Goal: Transaction & Acquisition: Purchase product/service

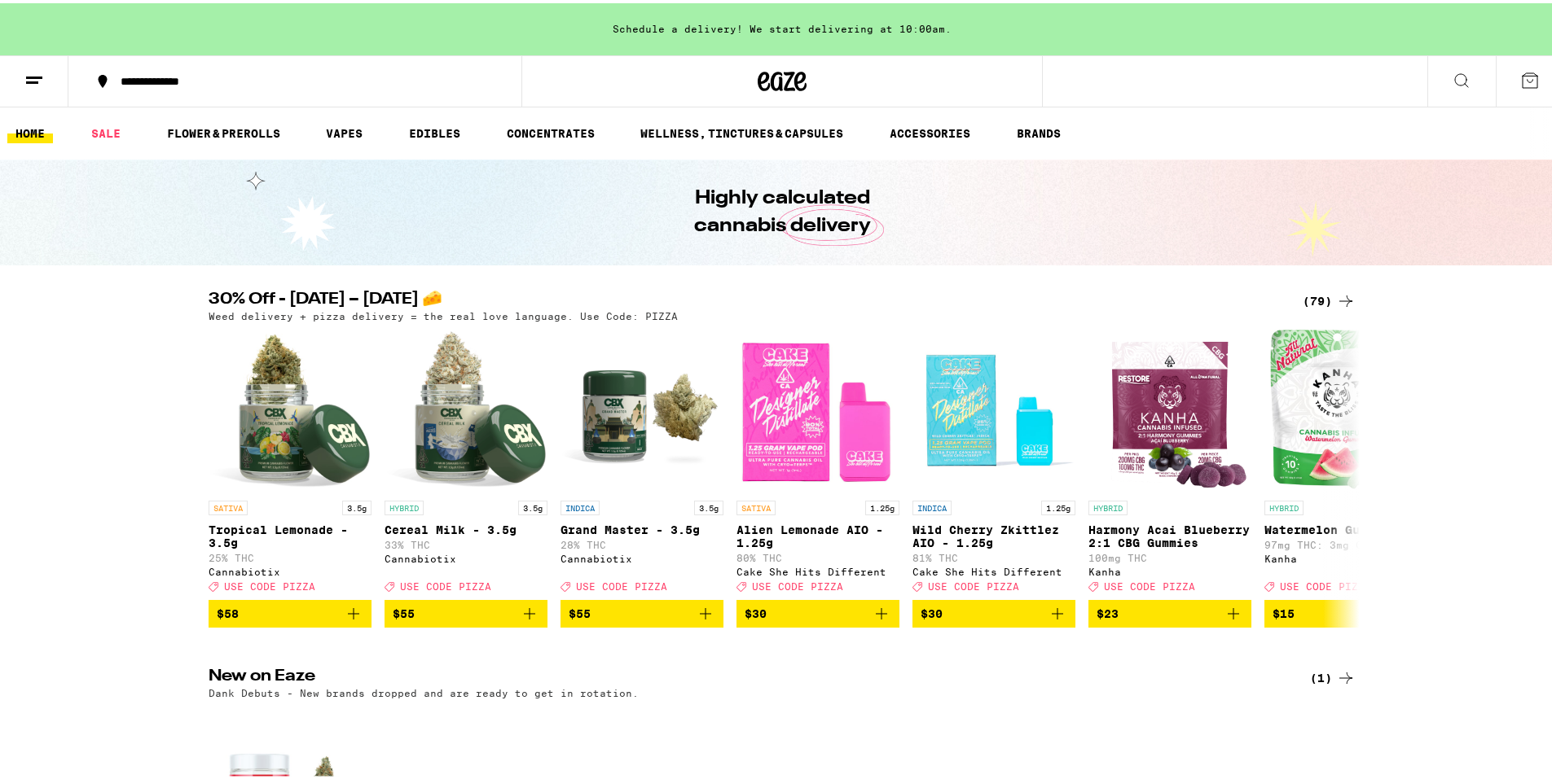
click at [1319, 301] on div "(79)" at bounding box center [1328, 298] width 53 height 20
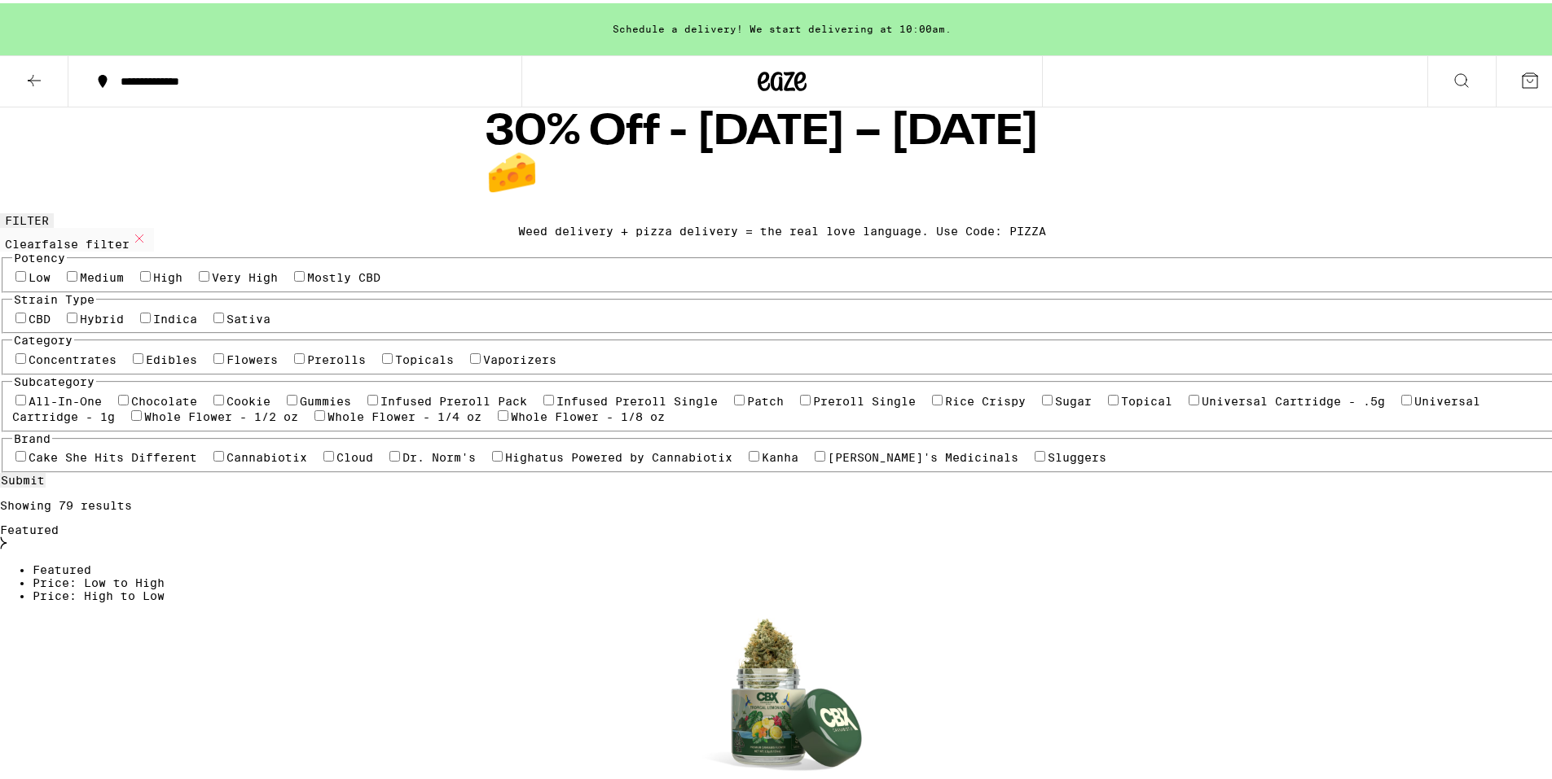
click at [236, 363] on label "Flowers" at bounding box center [251, 356] width 51 height 13
click at [224, 361] on input "Flowers" at bounding box center [218, 355] width 11 height 11
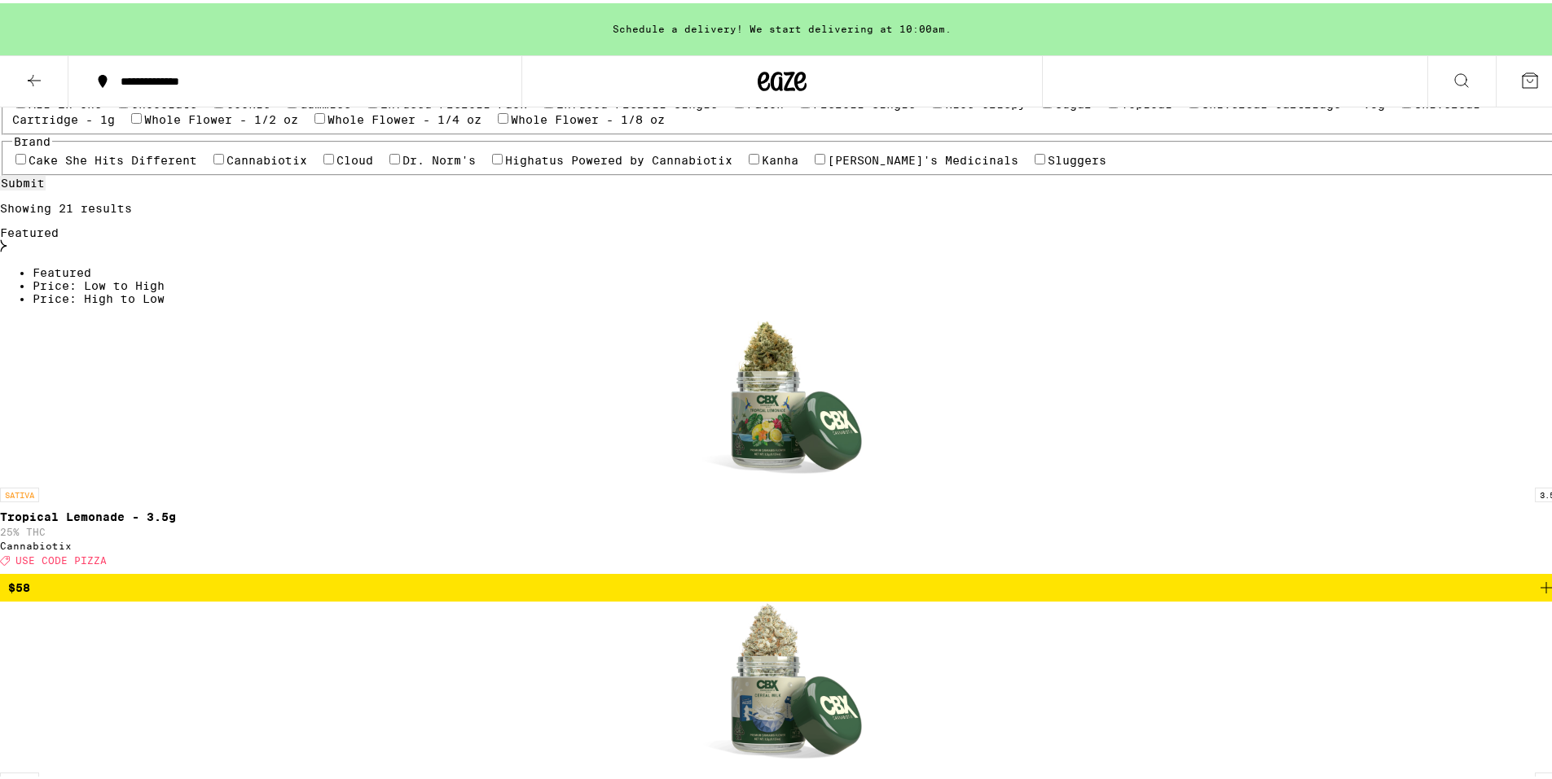
scroll to position [163, 0]
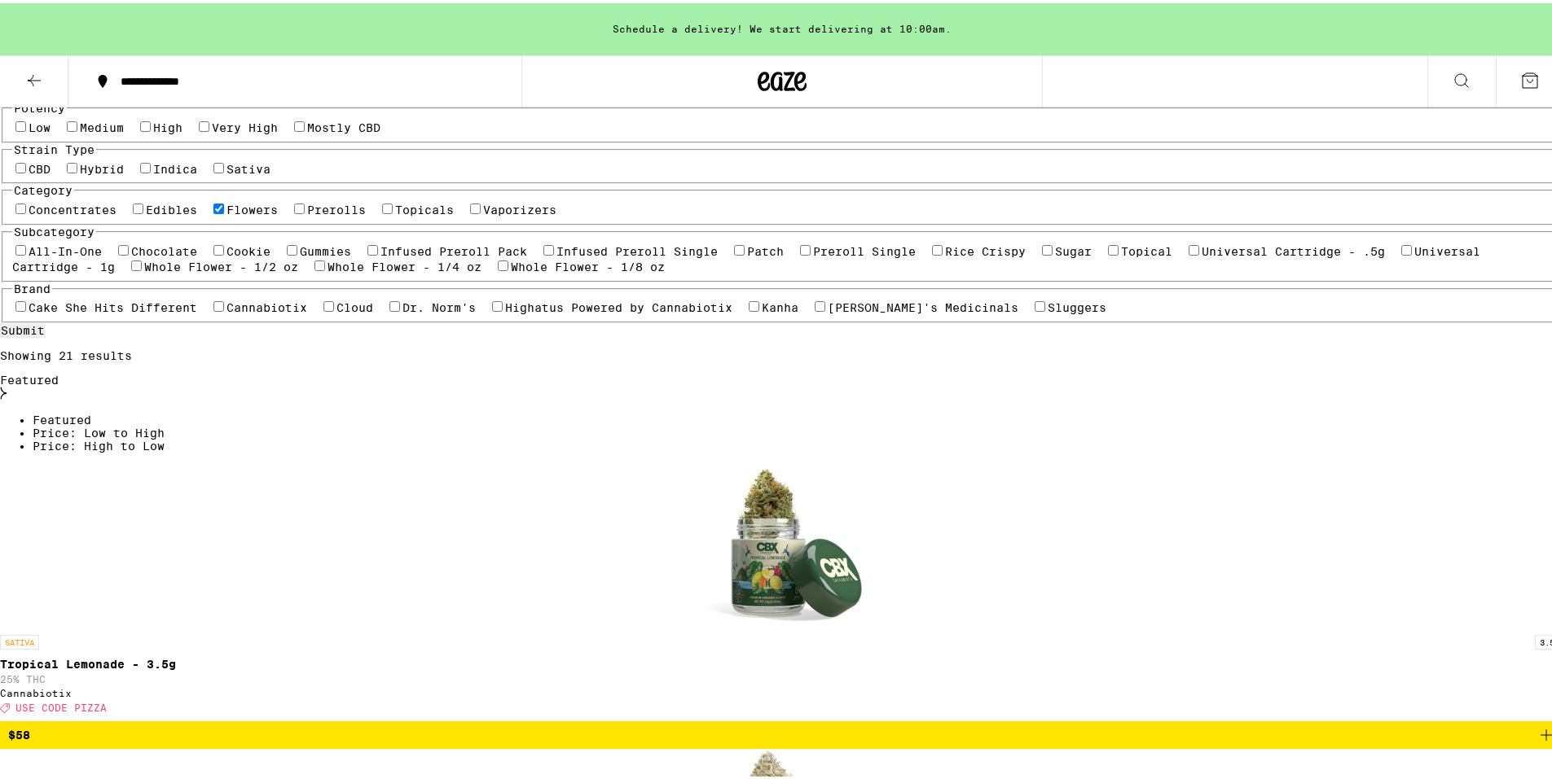
click at [226, 213] on label "Flowers" at bounding box center [251, 206] width 51 height 13
click at [222, 211] on input "Flowers" at bounding box center [218, 205] width 11 height 11
checkbox input "false"
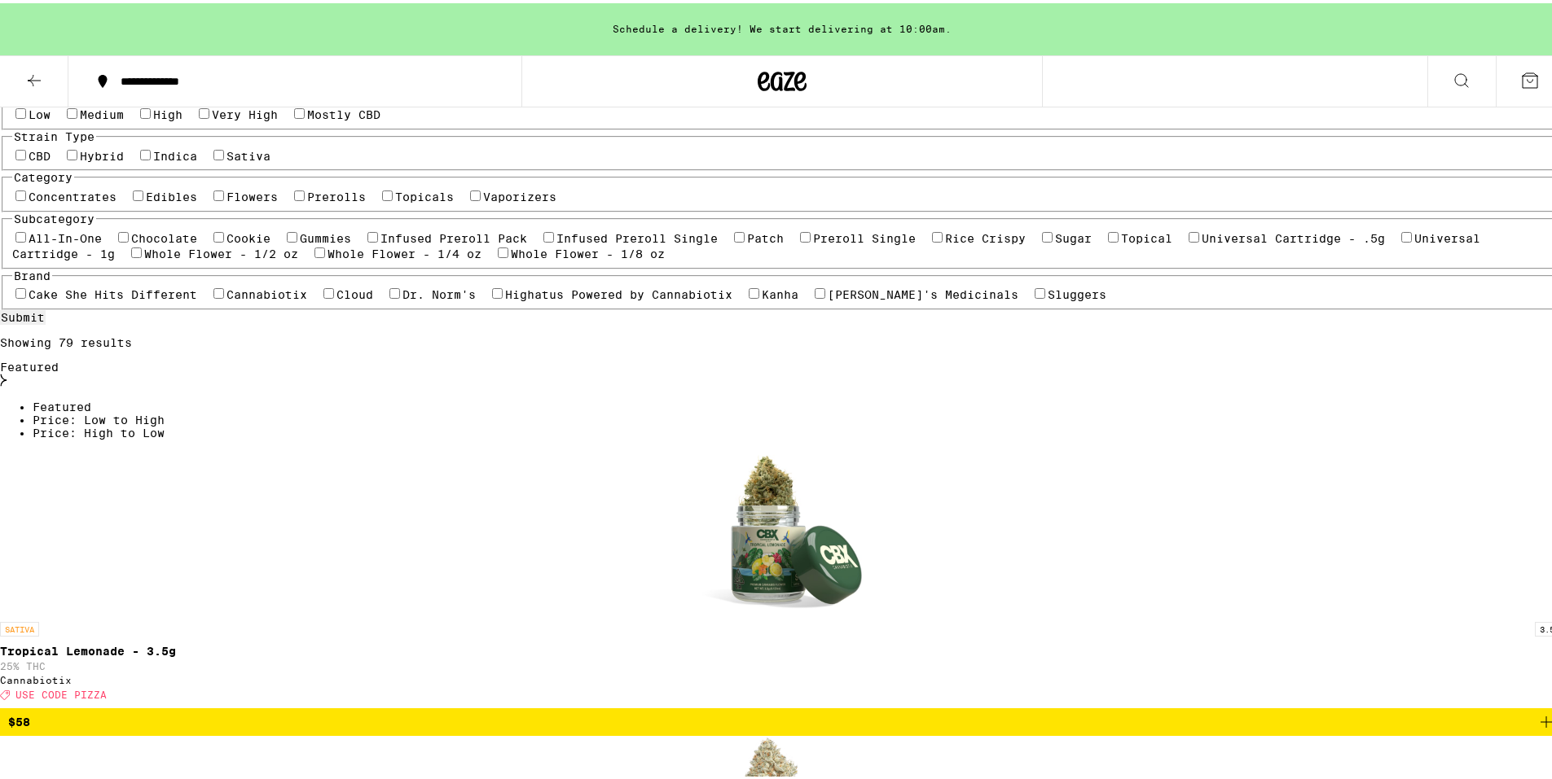
click at [483, 200] on label "Vaporizers" at bounding box center [519, 193] width 73 height 13
click at [470, 198] on input "Vaporizers" at bounding box center [475, 192] width 11 height 11
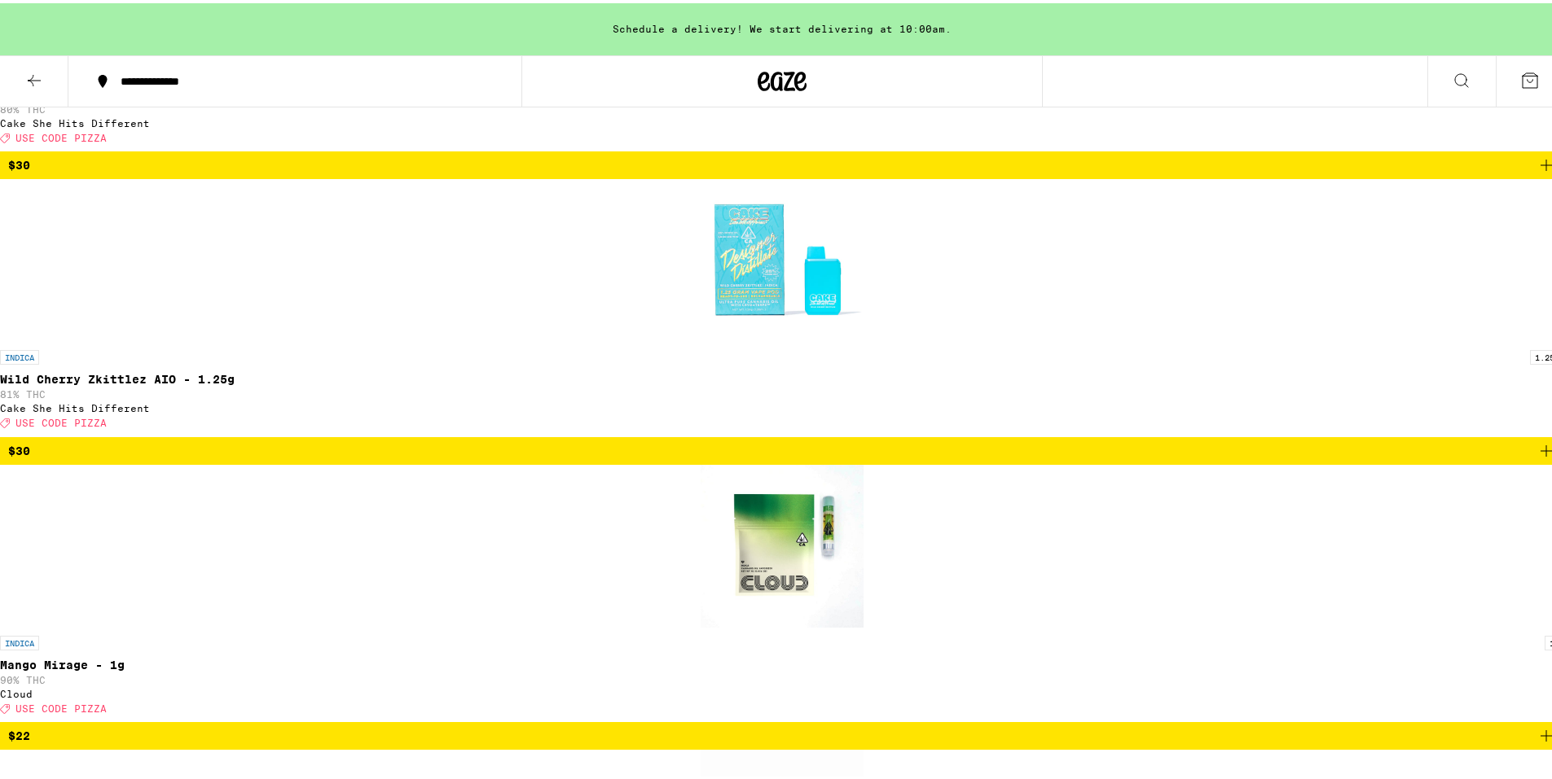
scroll to position [244, 0]
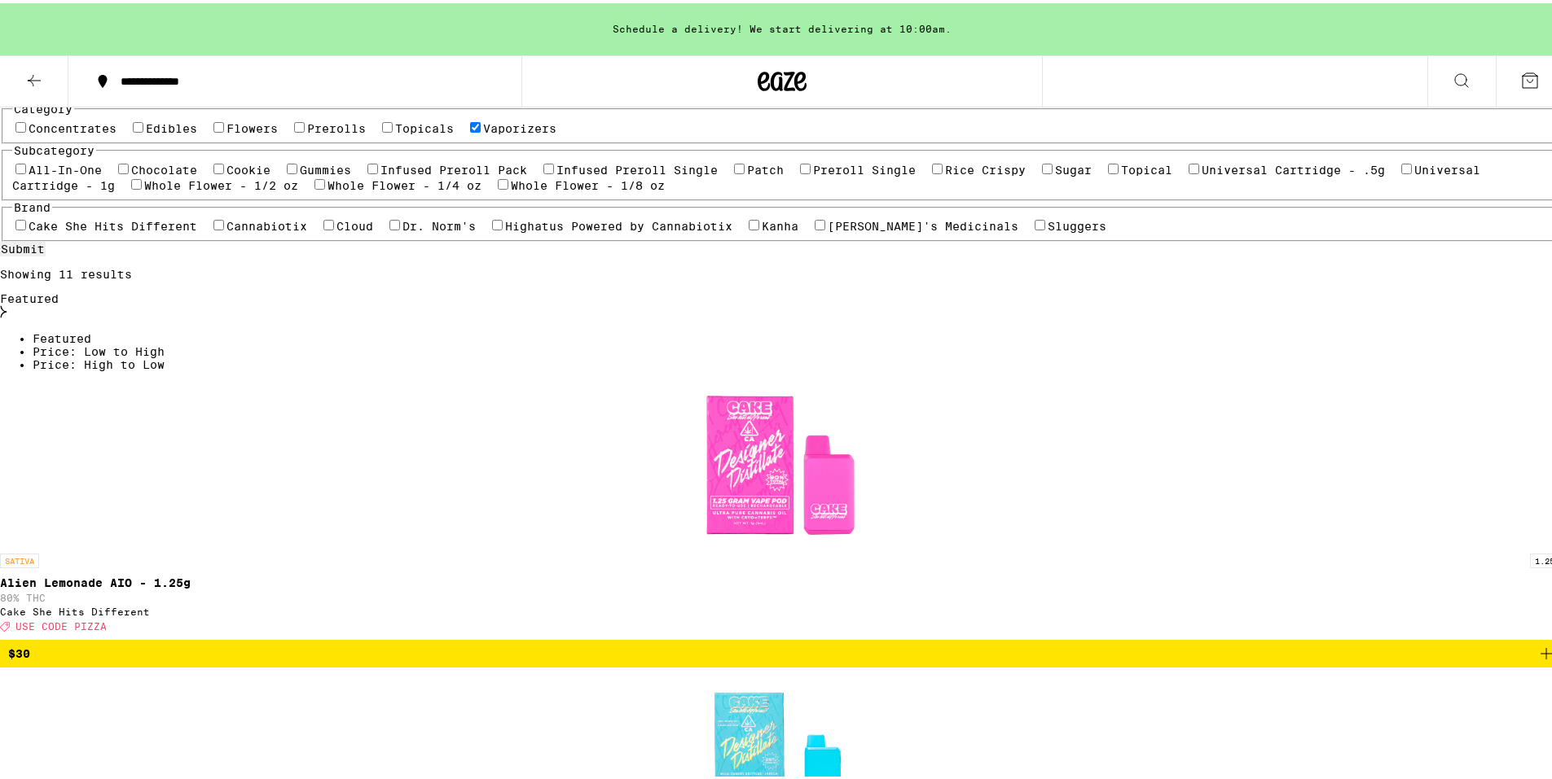
click at [483, 132] on label "Vaporizers" at bounding box center [519, 125] width 73 height 13
click at [470, 130] on input "Vaporizers" at bounding box center [475, 124] width 11 height 11
checkbox input "false"
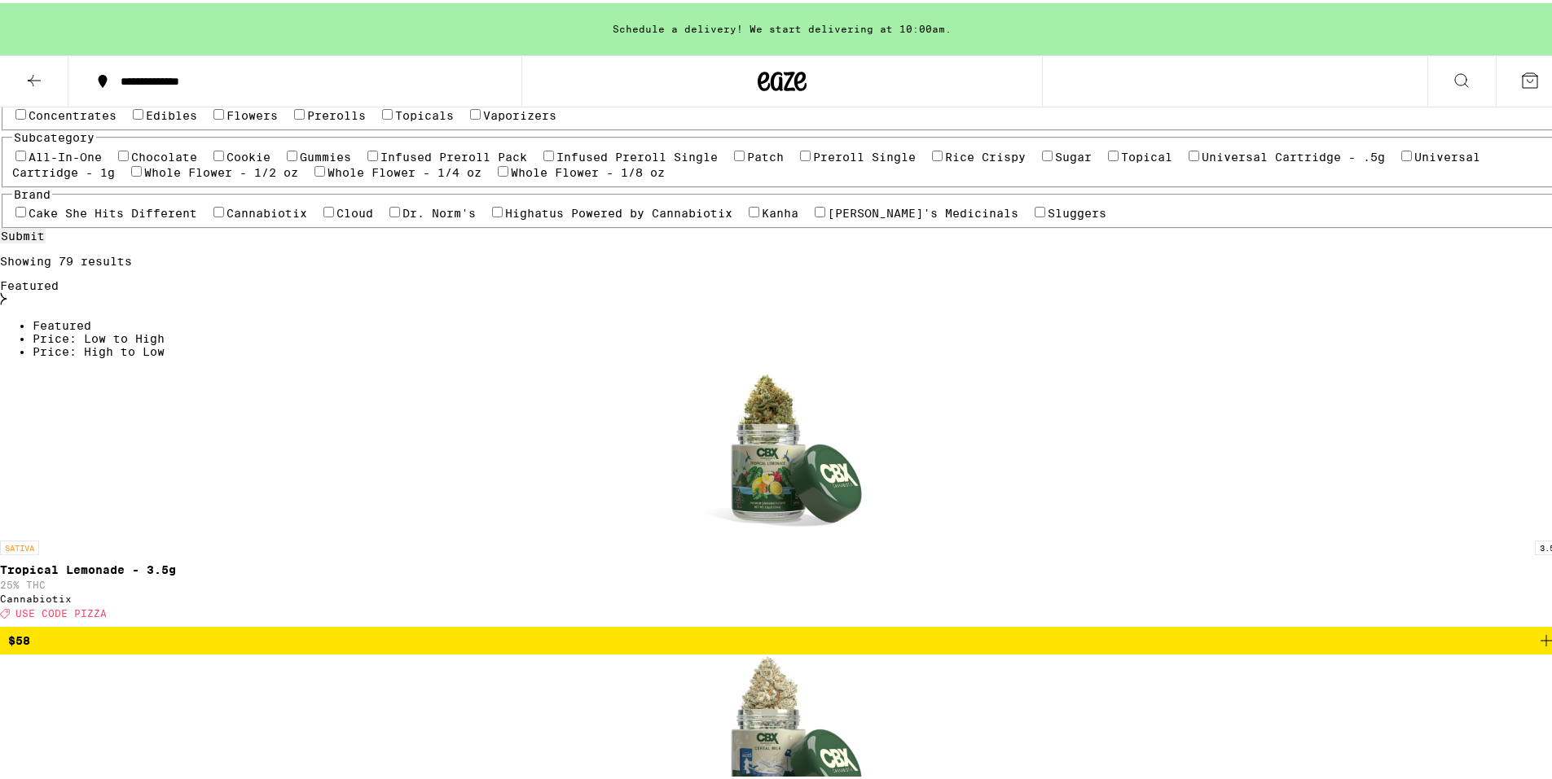
click at [116, 119] on label "Concentrates" at bounding box center [73, 112] width 88 height 13
click at [26, 116] on input "Concentrates" at bounding box center [20, 111] width 11 height 11
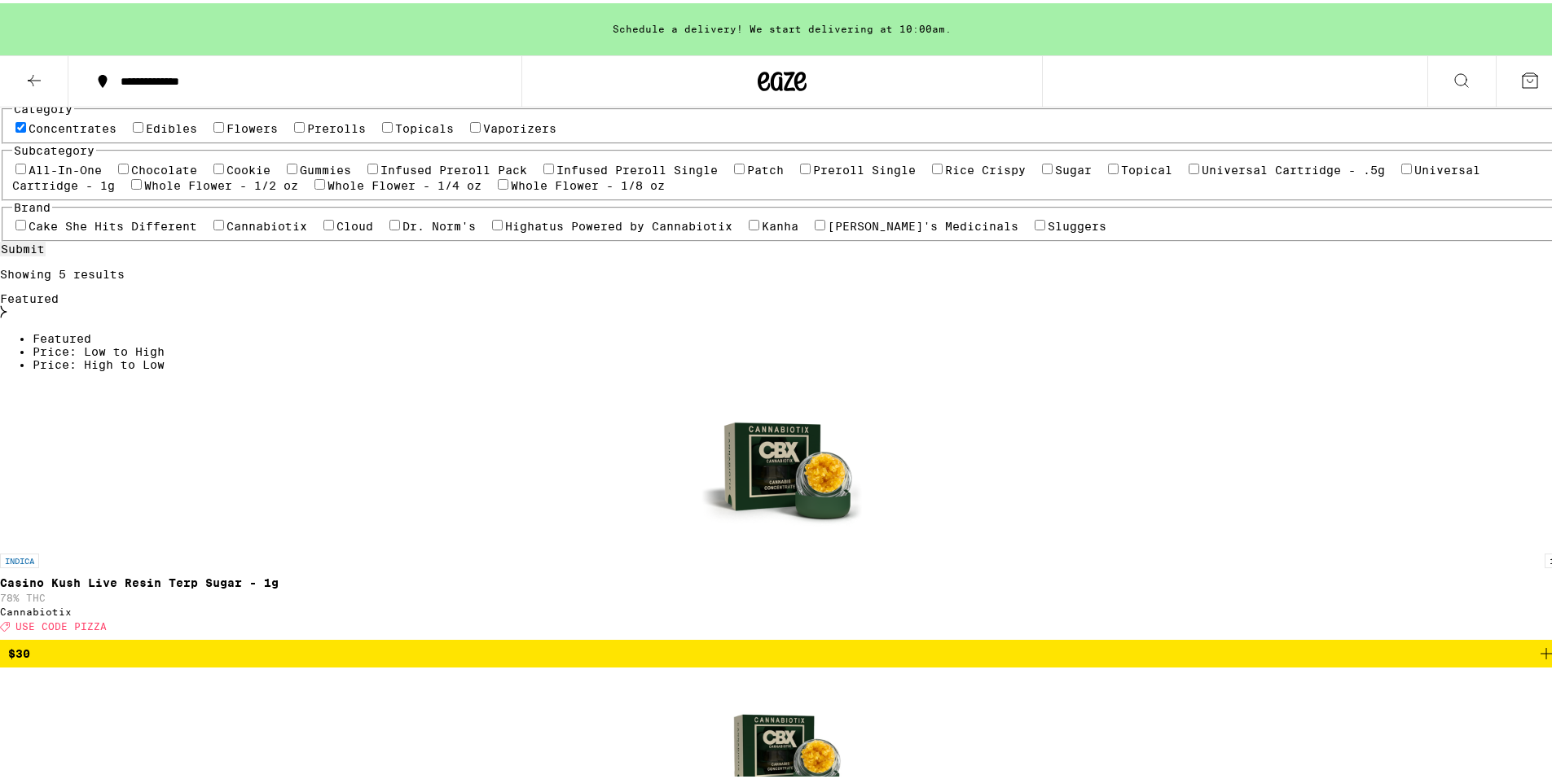
click at [116, 132] on label "Concentrates" at bounding box center [73, 125] width 88 height 13
click at [26, 130] on input "Concentrates" at bounding box center [20, 124] width 11 height 11
checkbox input "false"
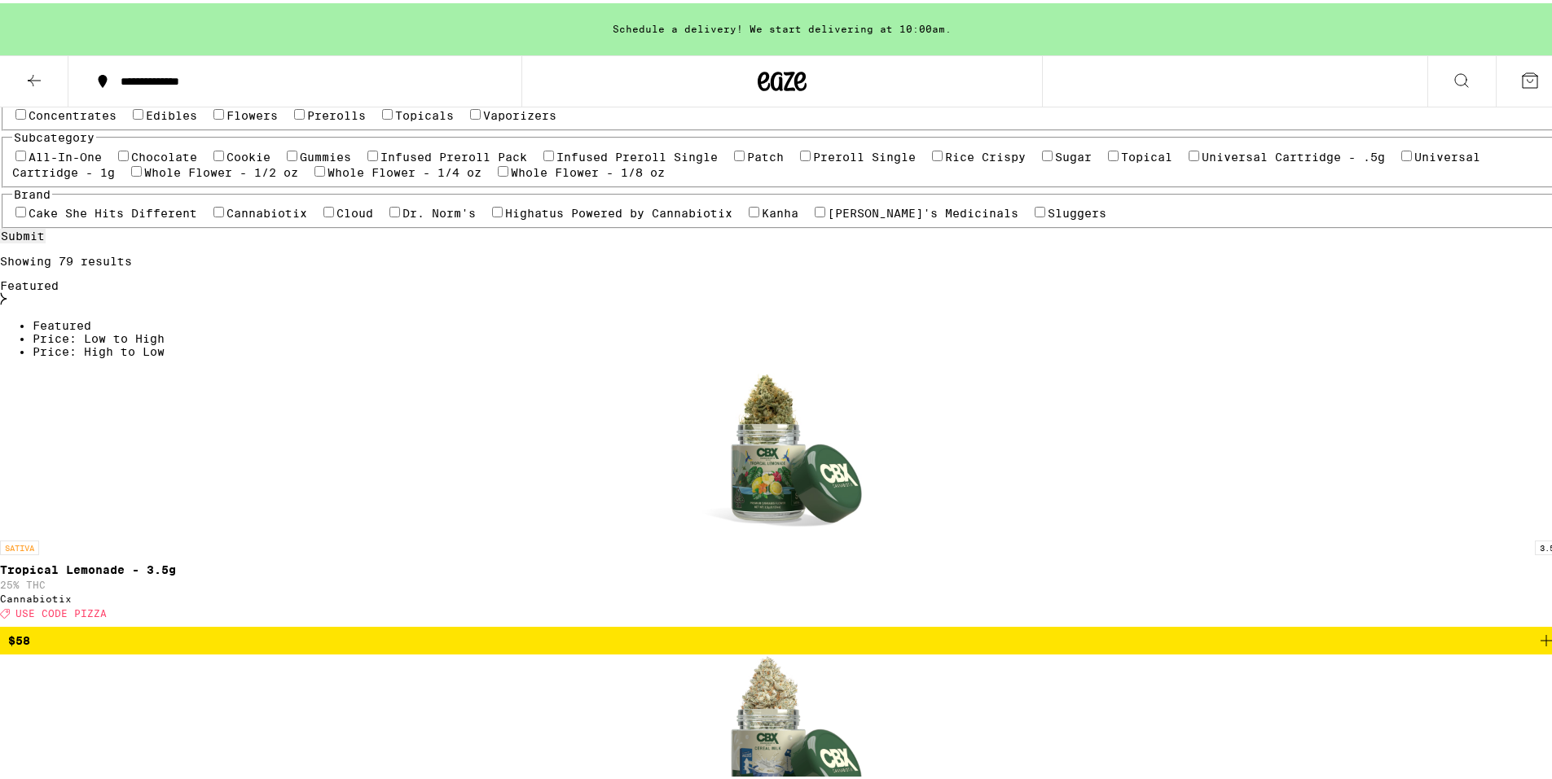
click at [197, 119] on label "Edibles" at bounding box center [171, 112] width 51 height 13
click at [143, 116] on input "Edibles" at bounding box center [138, 111] width 11 height 11
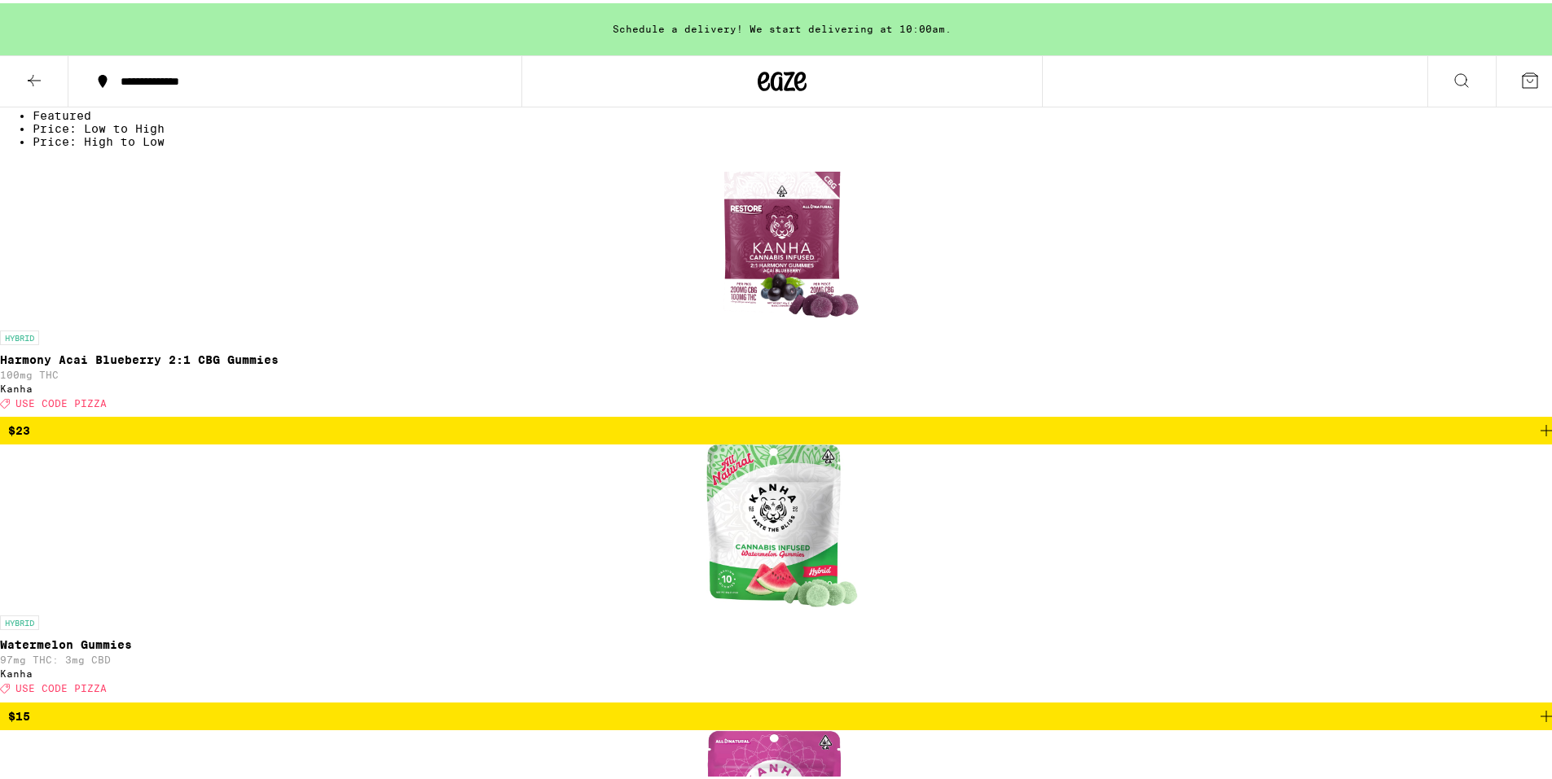
scroll to position [326, 0]
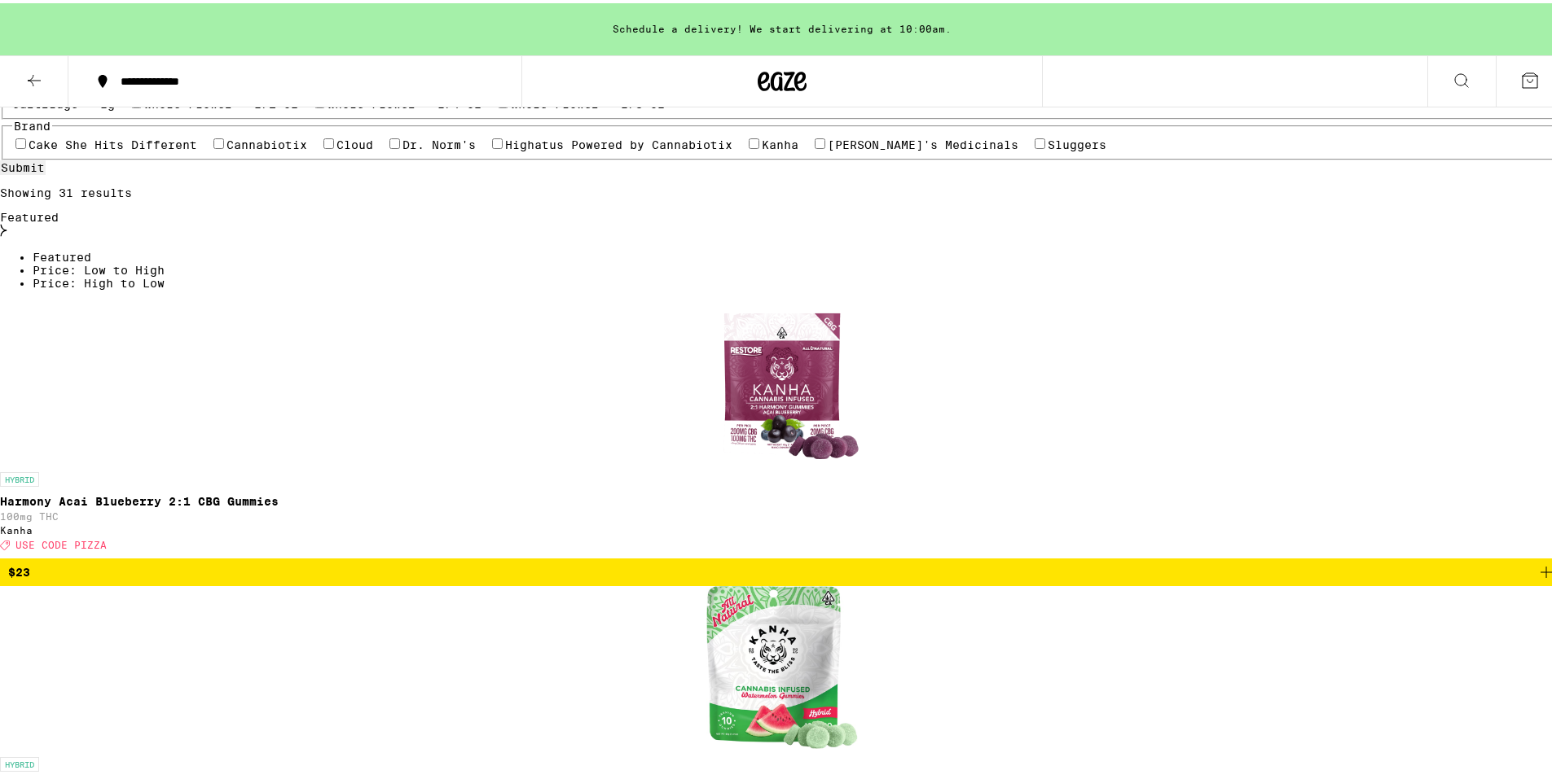
click at [197, 50] on label "Edibles" at bounding box center [171, 43] width 51 height 13
click at [143, 48] on input "Edibles" at bounding box center [138, 42] width 11 height 11
checkbox input "false"
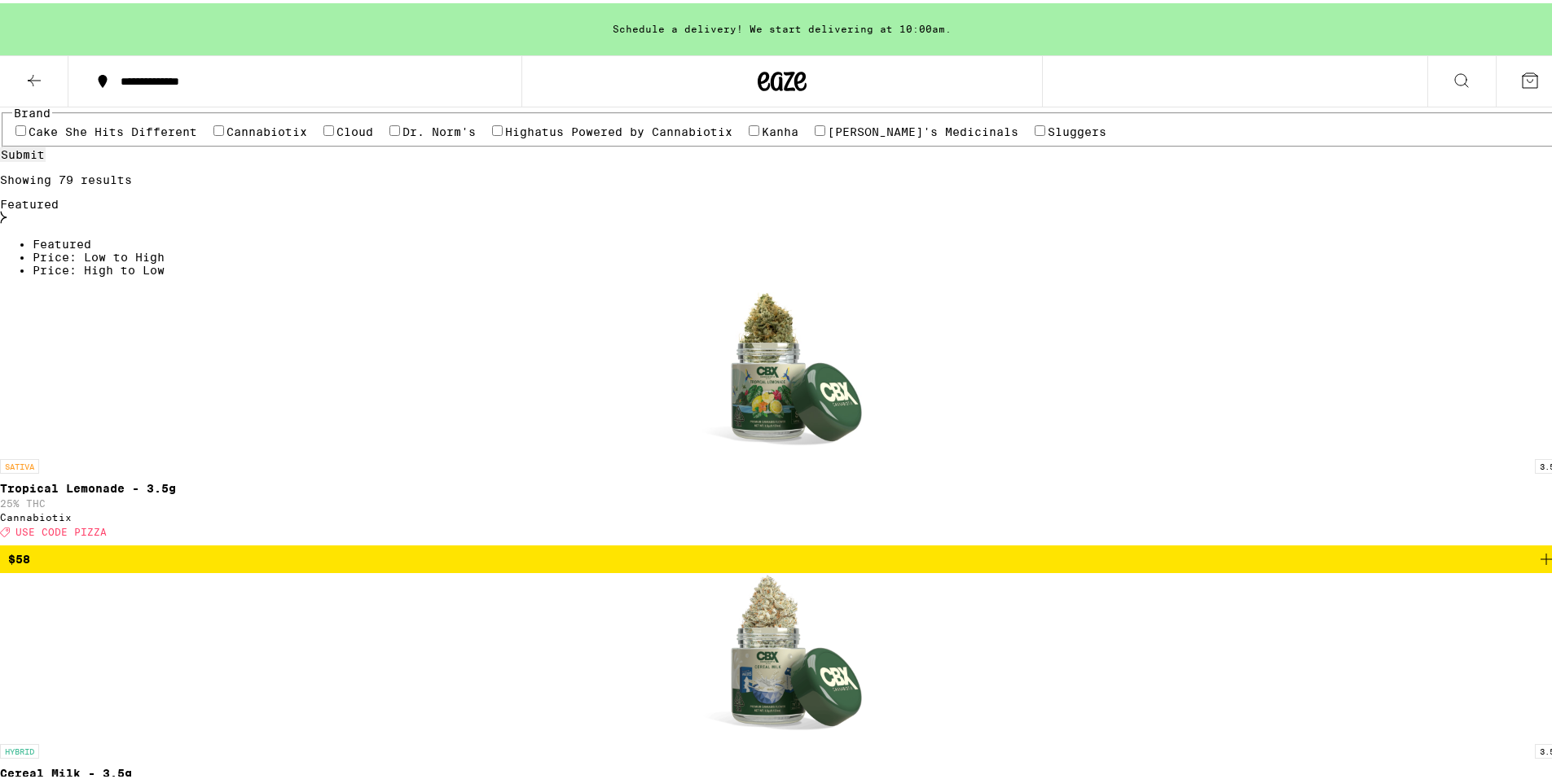
click at [483, 37] on label "Vaporizers" at bounding box center [519, 30] width 73 height 13
click at [470, 35] on input "Vaporizers" at bounding box center [475, 29] width 11 height 11
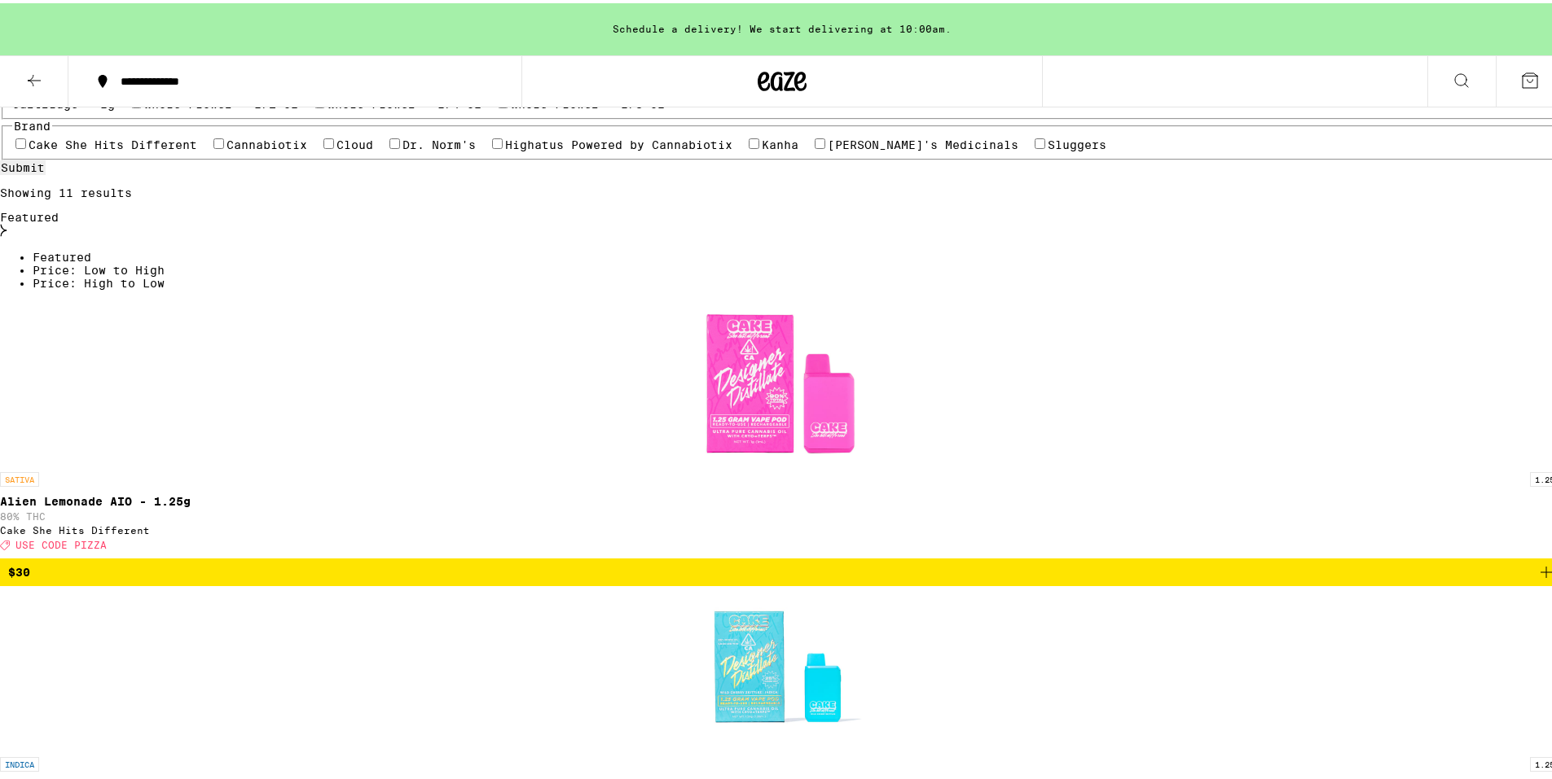
click at [483, 50] on label "Vaporizers" at bounding box center [519, 43] width 73 height 13
click at [470, 48] on input "Vaporizers" at bounding box center [475, 42] width 11 height 11
checkbox input "false"
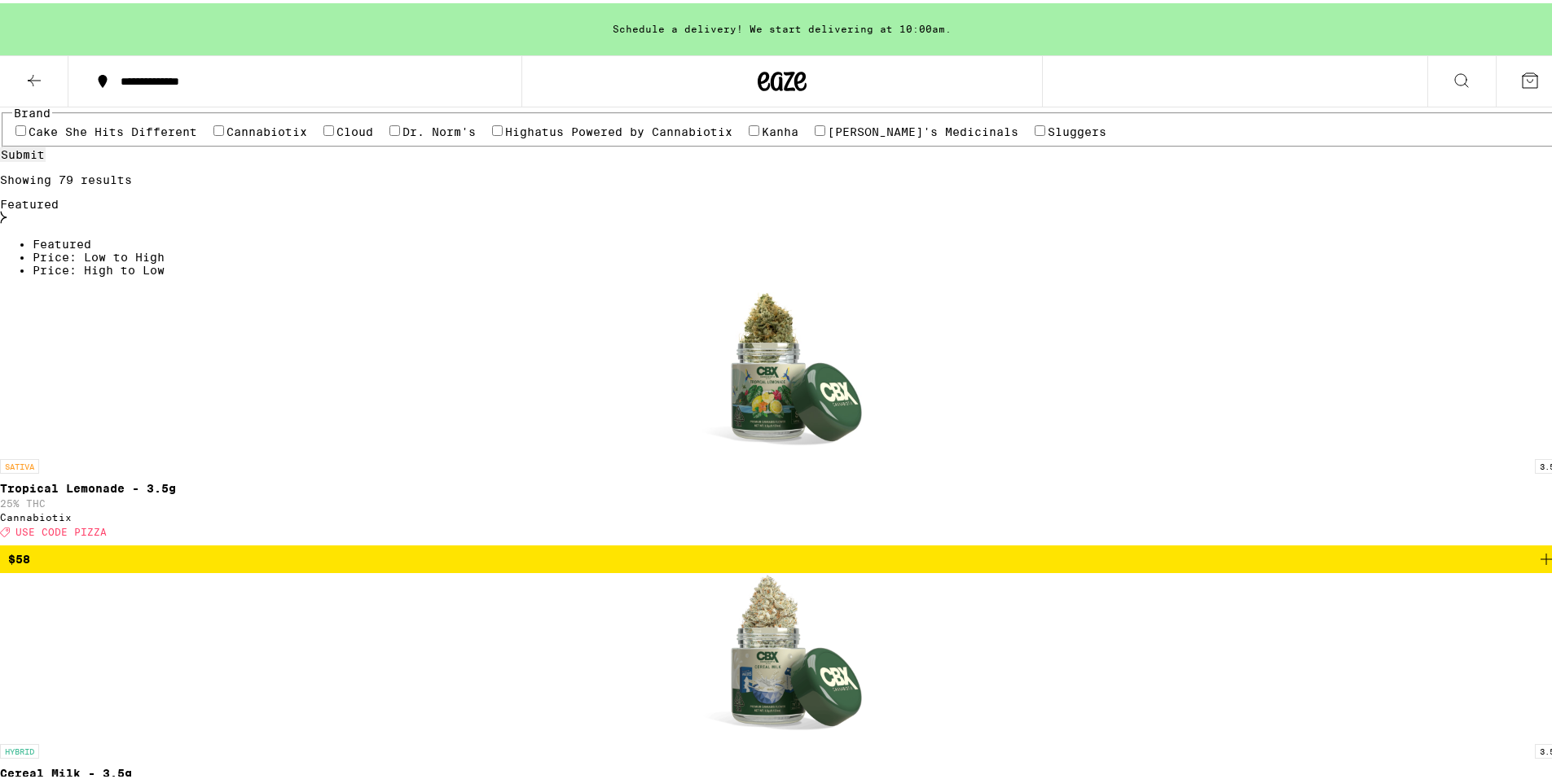
click at [333, 37] on label "Prerolls" at bounding box center [336, 30] width 59 height 13
click at [305, 35] on input "Prerolls" at bounding box center [299, 29] width 11 height 11
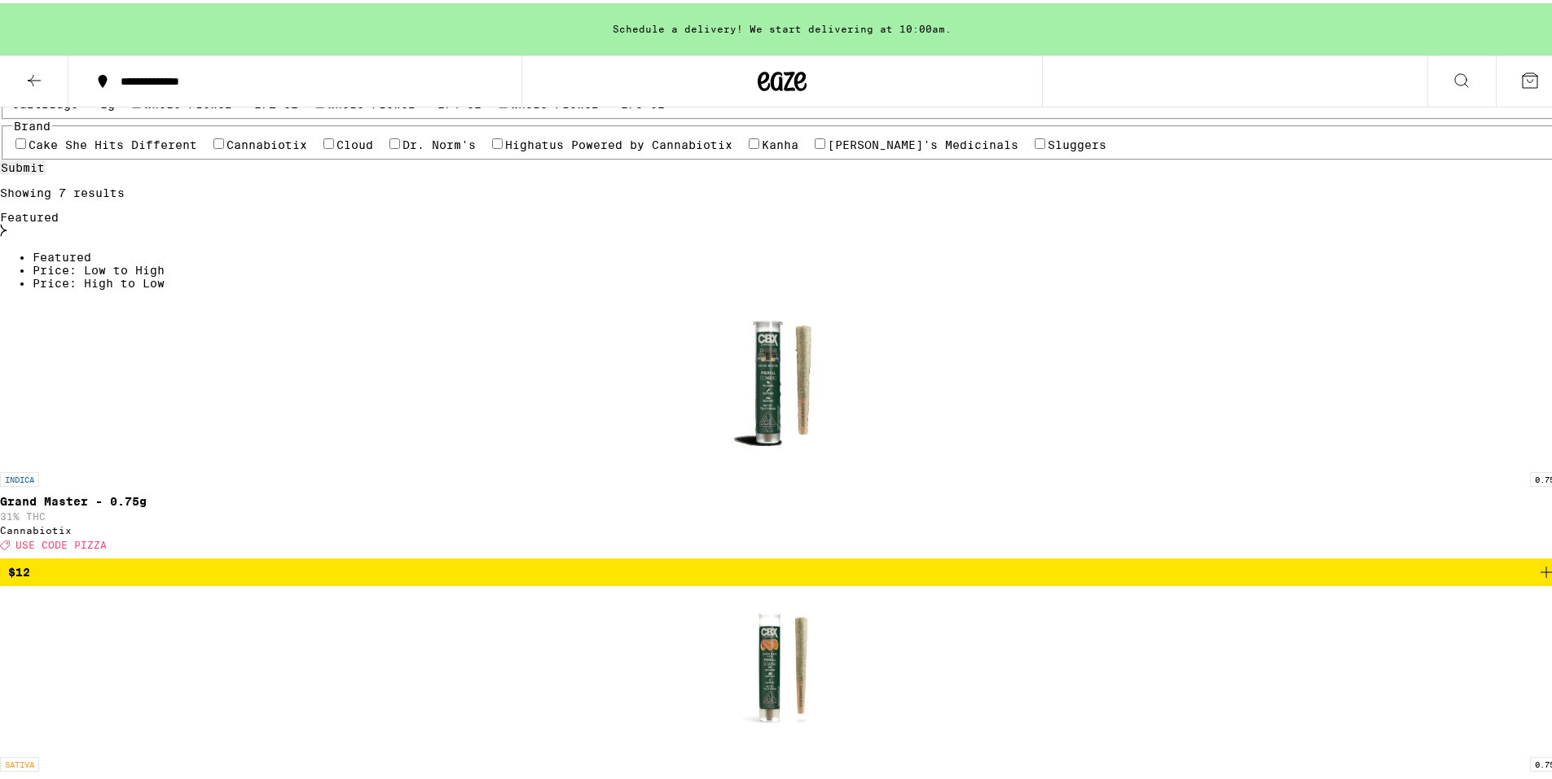
click at [333, 50] on label "Prerolls" at bounding box center [336, 43] width 59 height 13
click at [305, 48] on input "Prerolls" at bounding box center [299, 42] width 11 height 11
checkbox input "false"
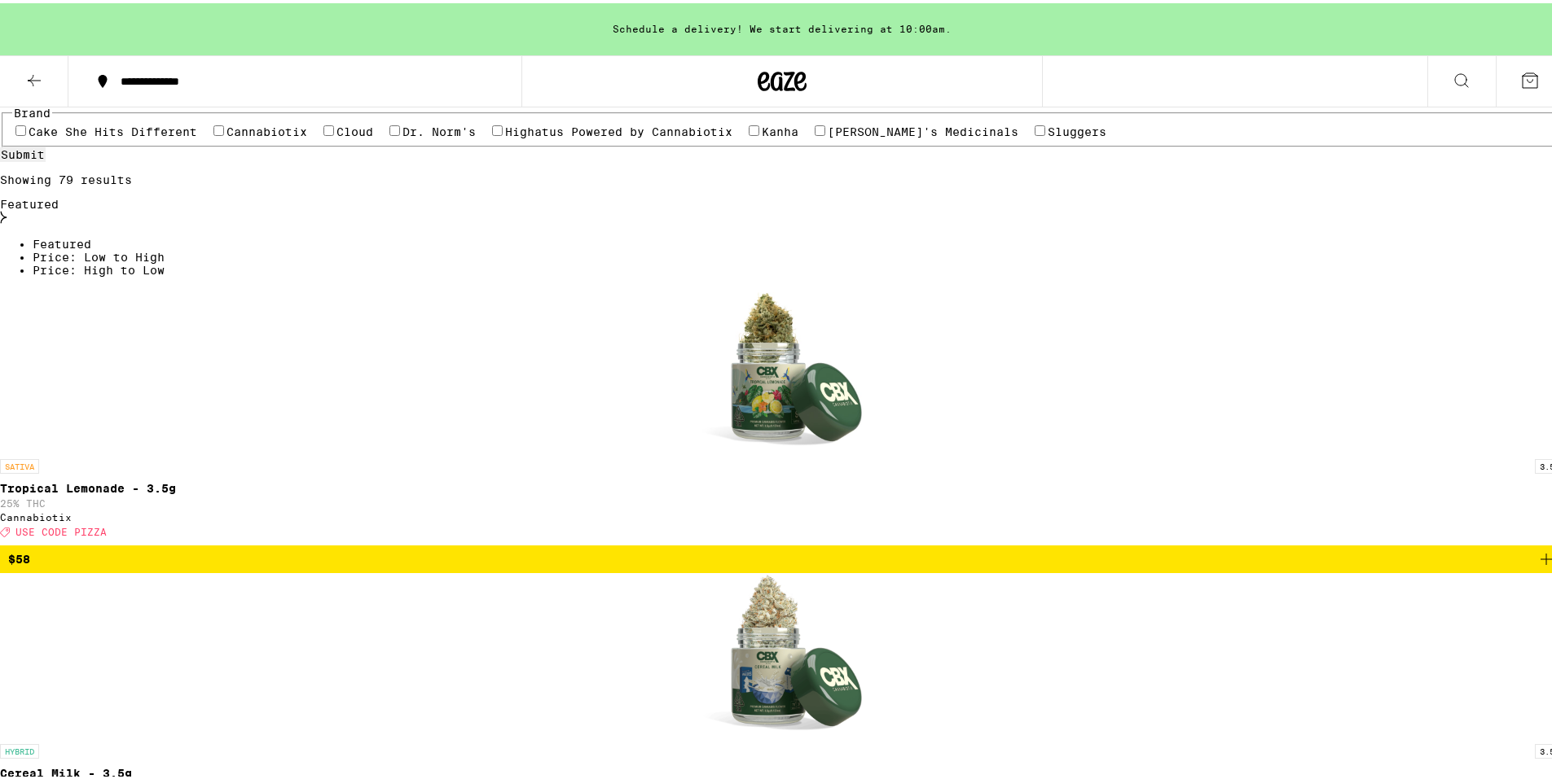
click at [242, 37] on label "Flowers" at bounding box center [251, 30] width 51 height 13
click at [224, 35] on input "Flowers" at bounding box center [218, 29] width 11 height 11
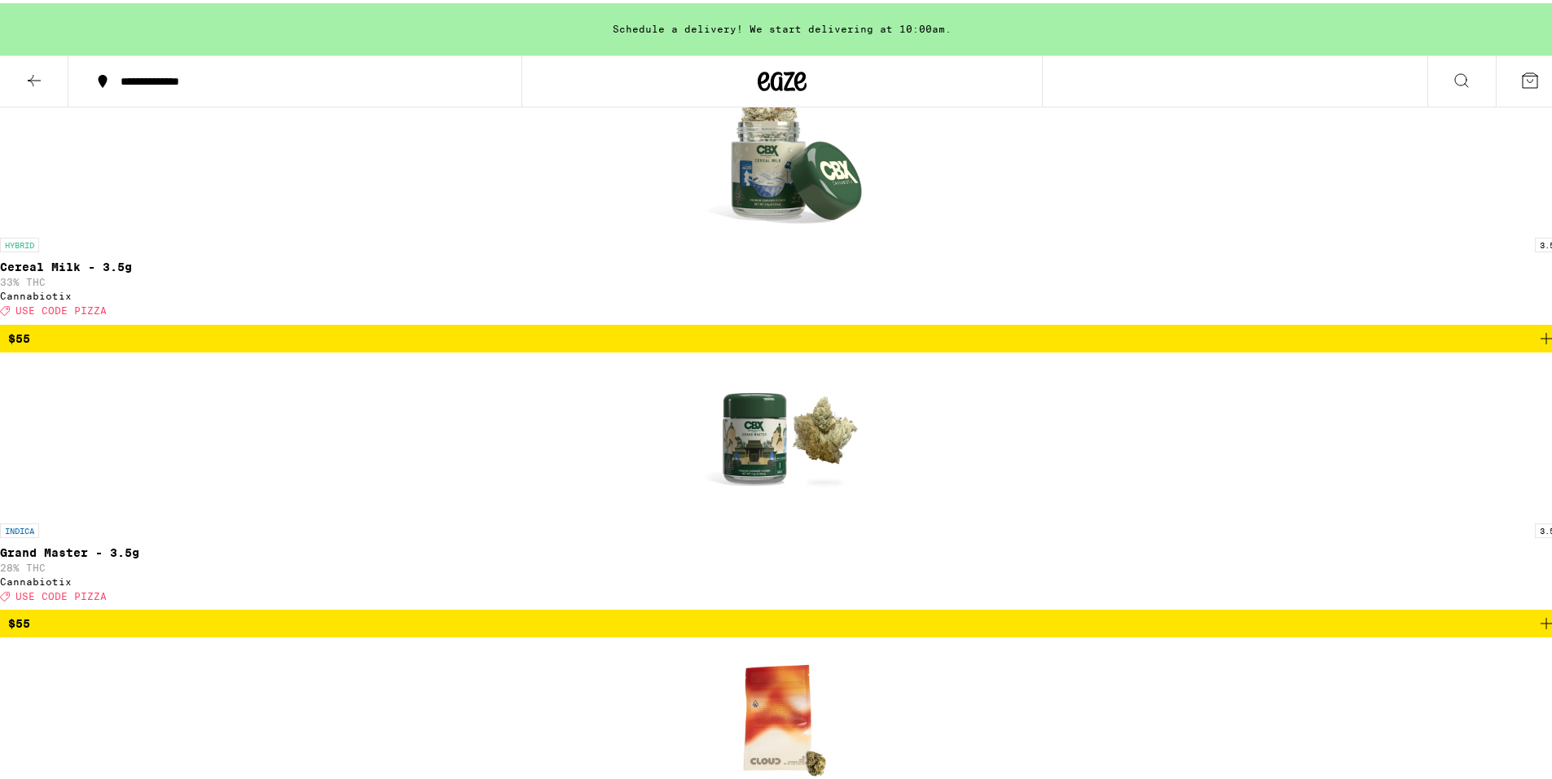
scroll to position [1140, 0]
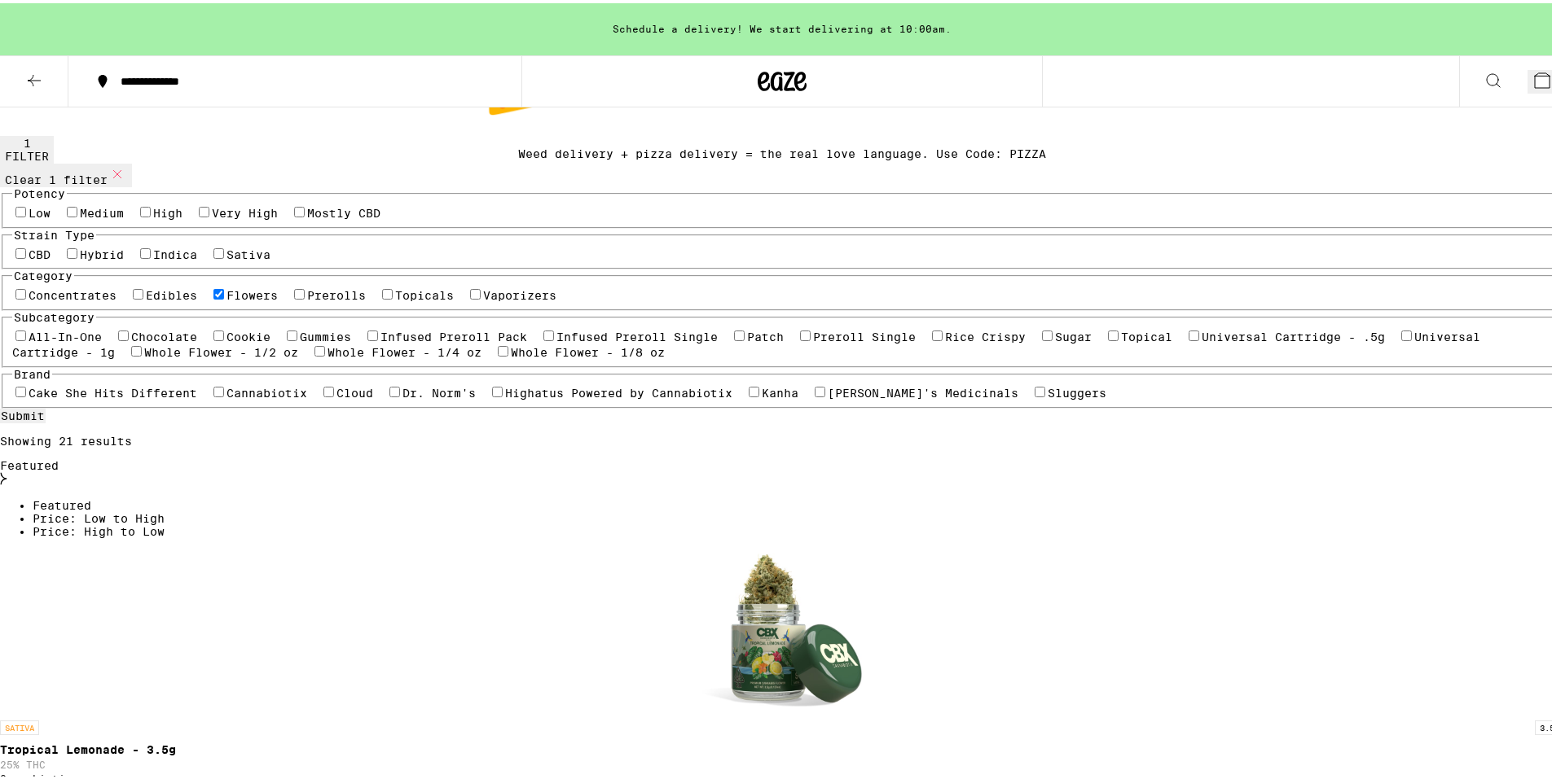
scroll to position [0, 0]
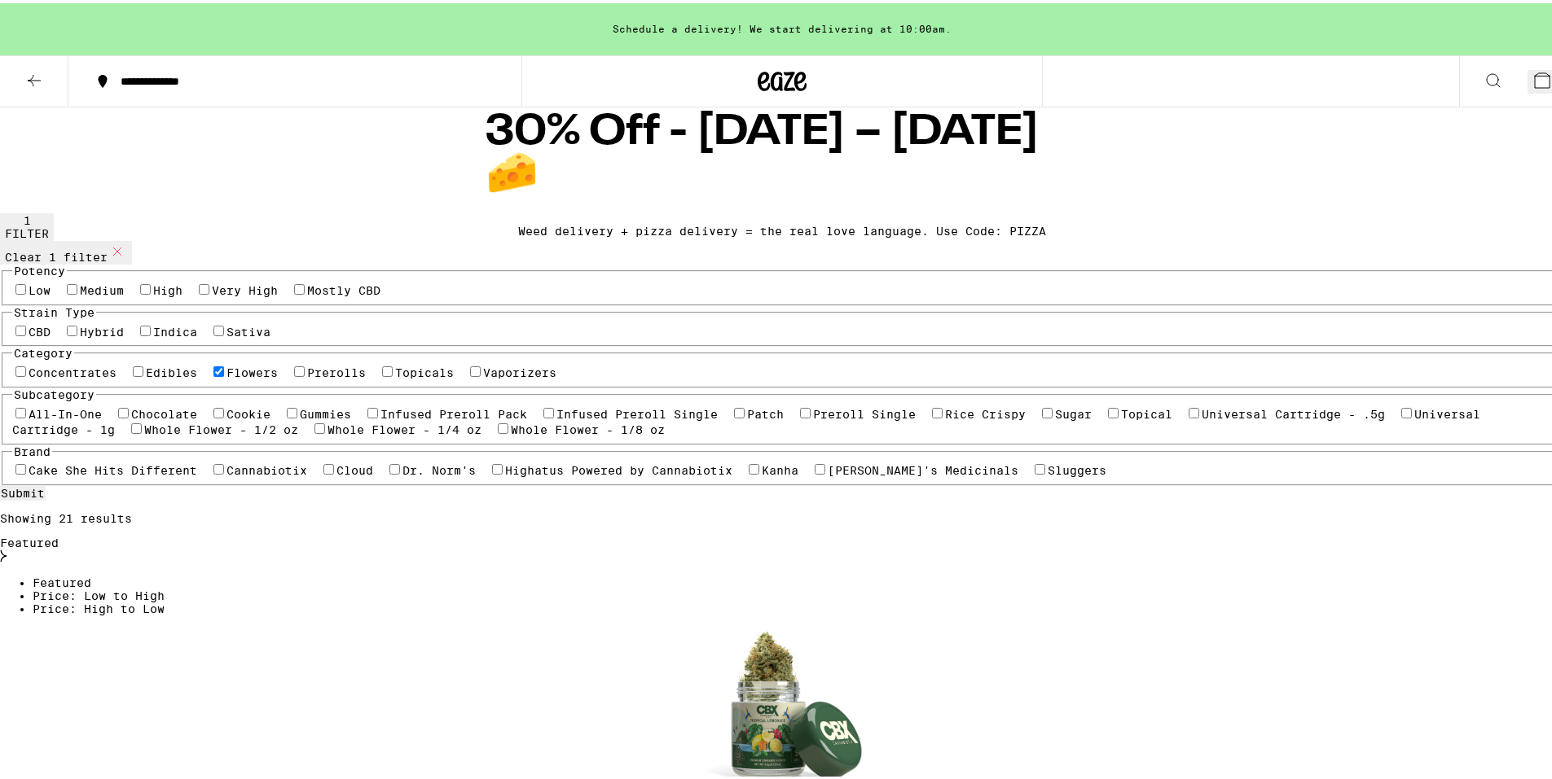
click at [243, 376] on label "Flowers" at bounding box center [251, 369] width 51 height 13
click at [224, 374] on input "Flowers" at bounding box center [218, 368] width 11 height 11
checkbox input "false"
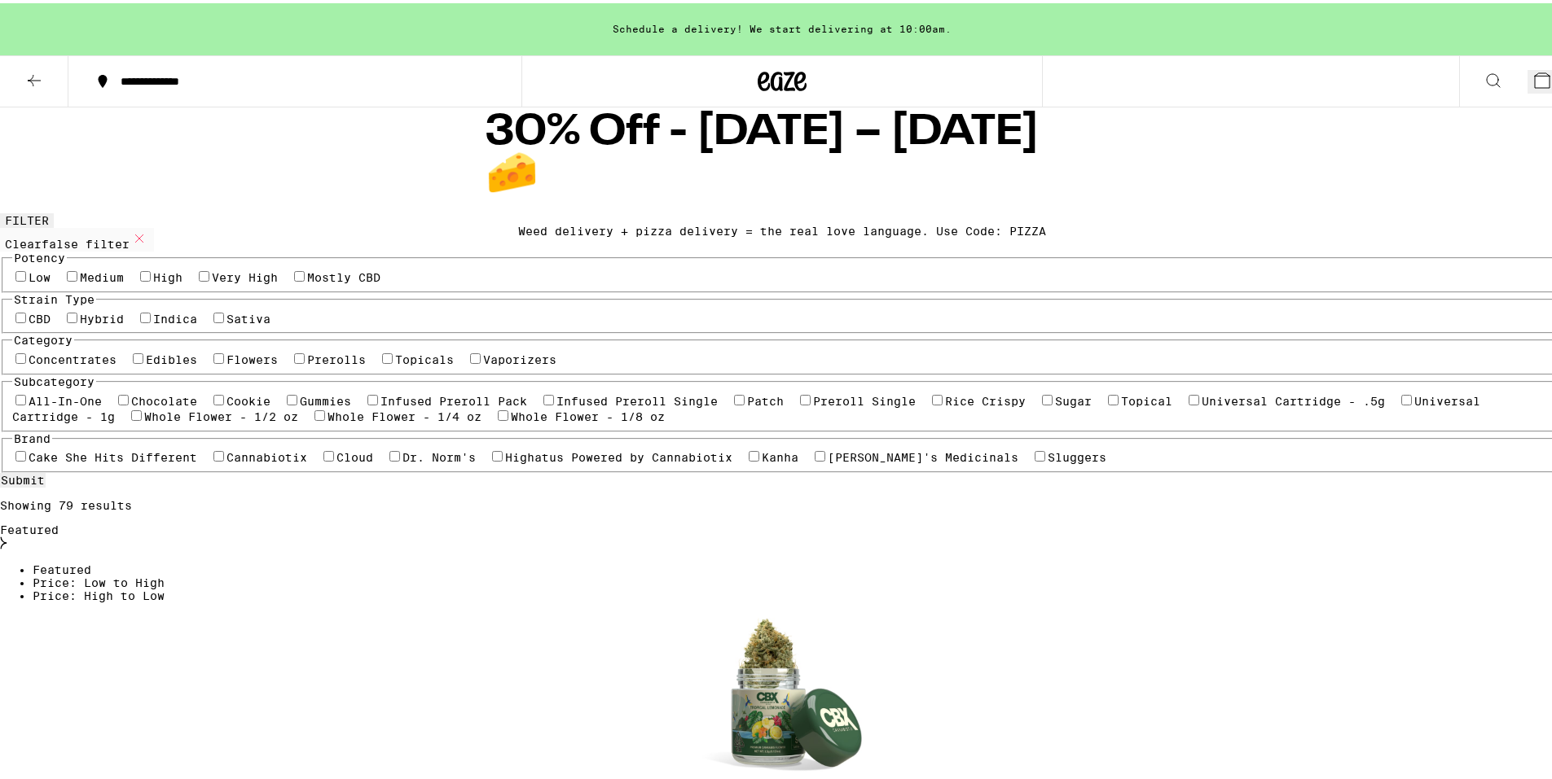
click at [197, 363] on label "Edibles" at bounding box center [171, 356] width 51 height 13
click at [143, 361] on input "Edibles" at bounding box center [138, 355] width 11 height 11
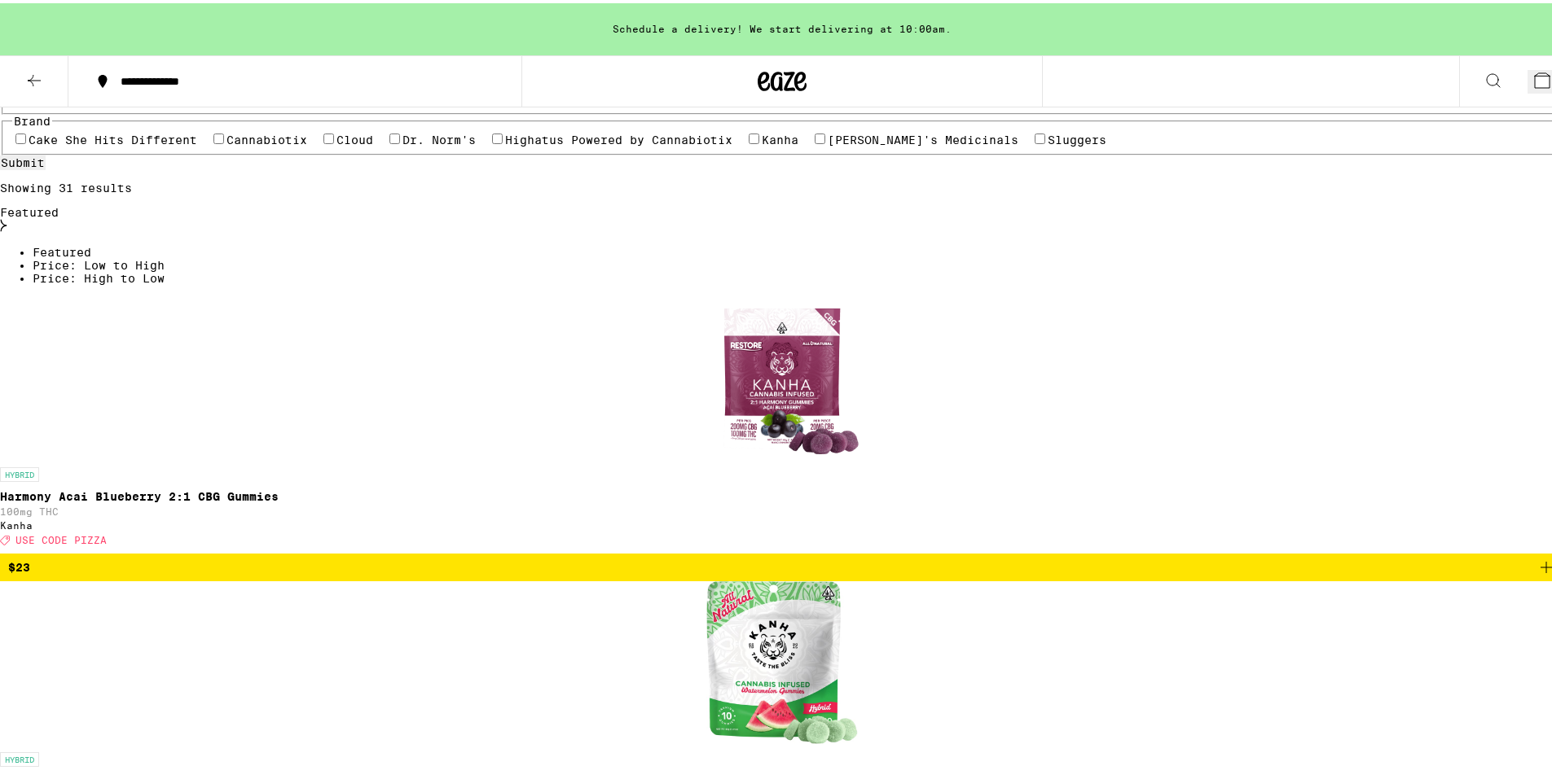
scroll to position [326, 0]
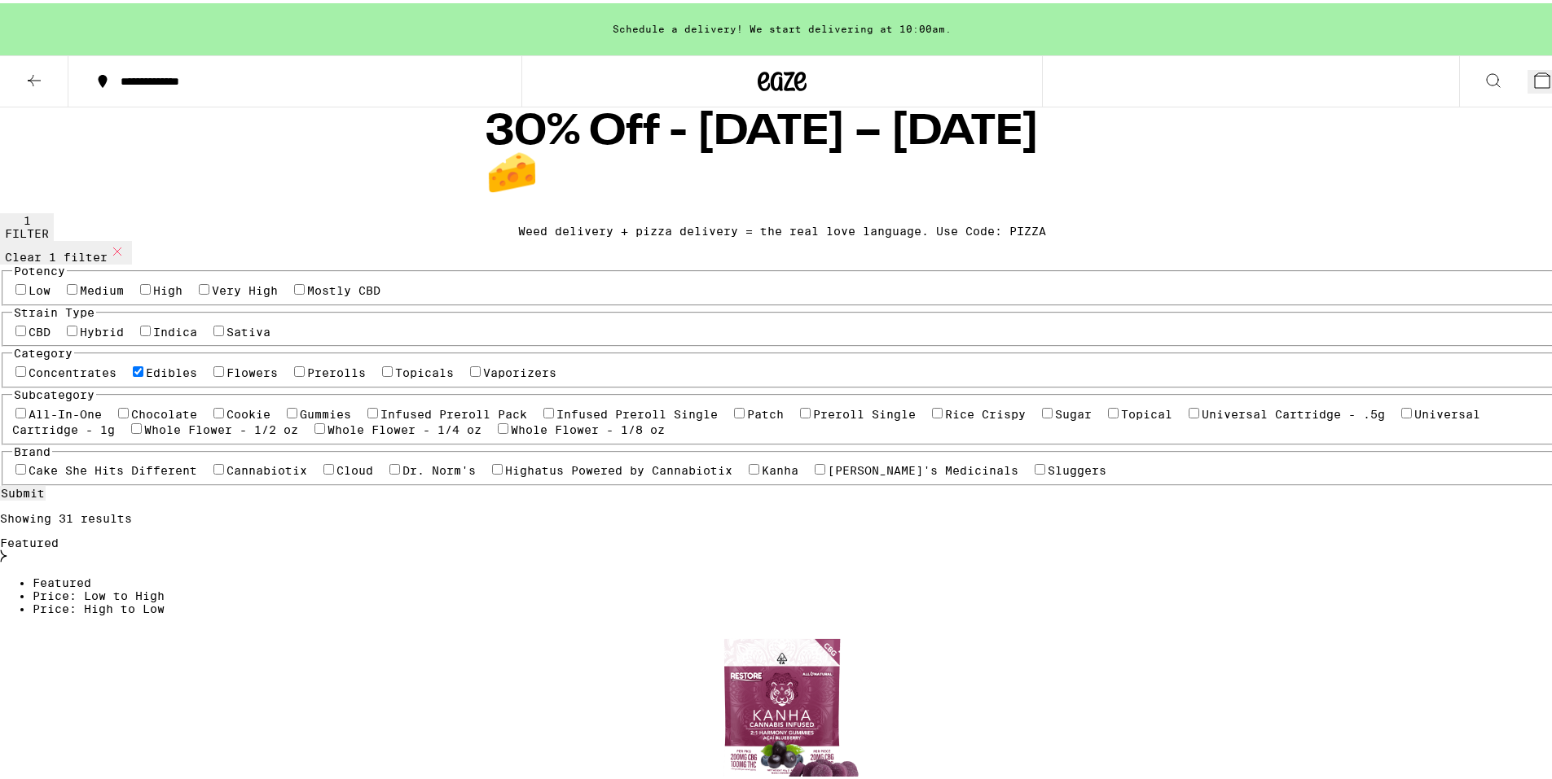
click at [197, 376] on label "Edibles" at bounding box center [171, 369] width 51 height 13
click at [143, 374] on input "Edibles" at bounding box center [138, 368] width 11 height 11
checkbox input "false"
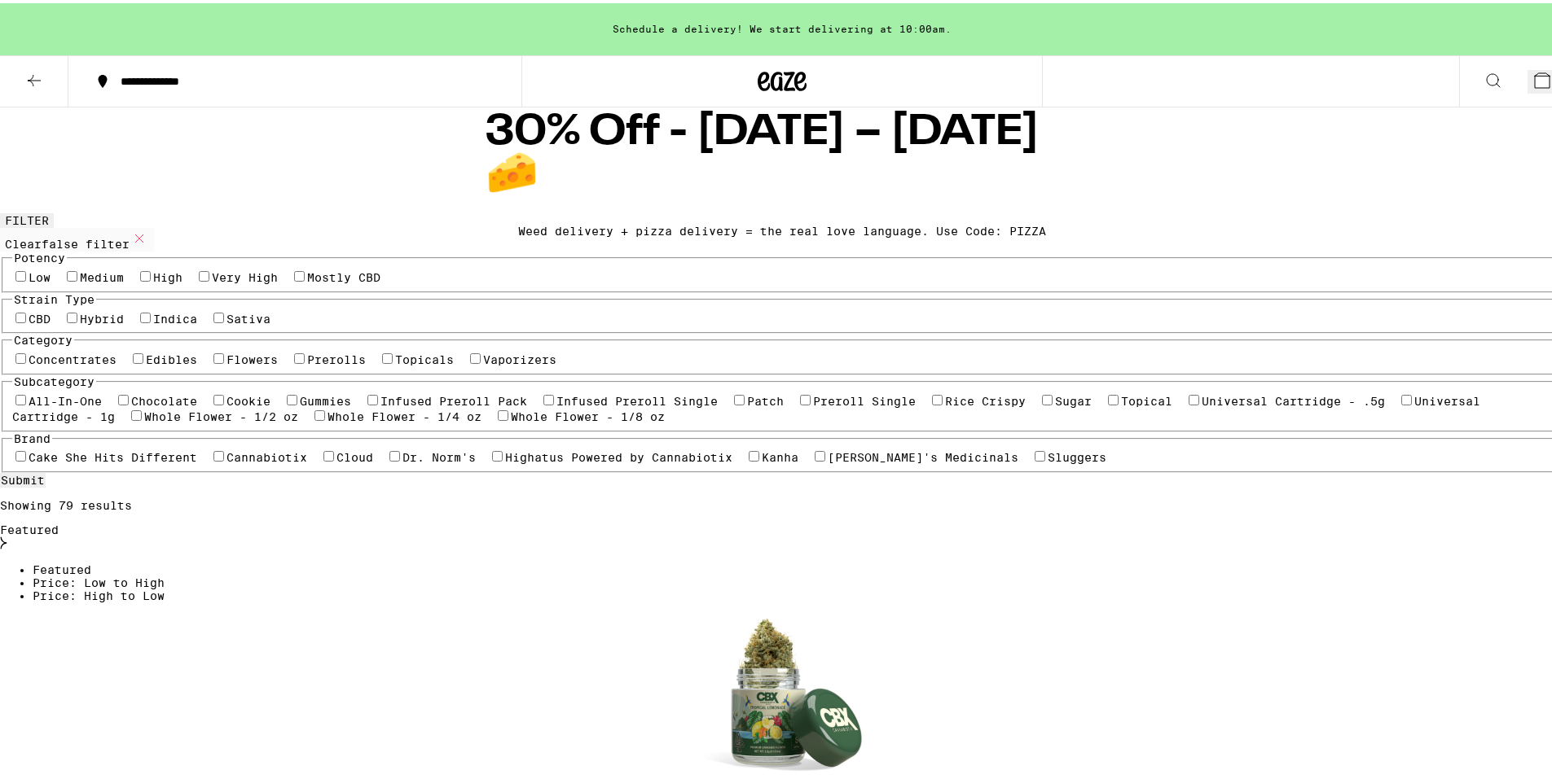
click at [771, 82] on icon at bounding box center [781, 78] width 49 height 29
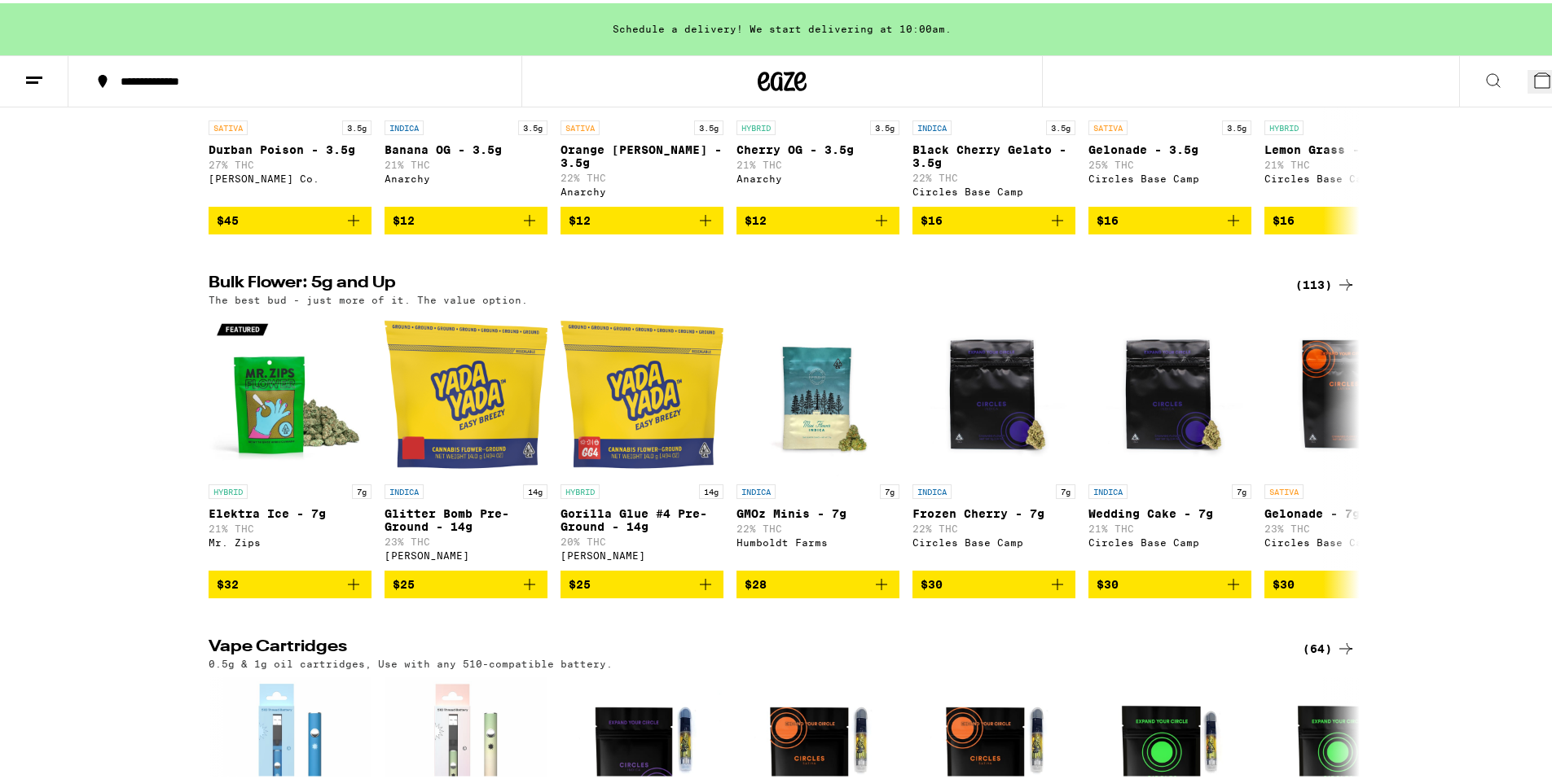
scroll to position [977, 0]
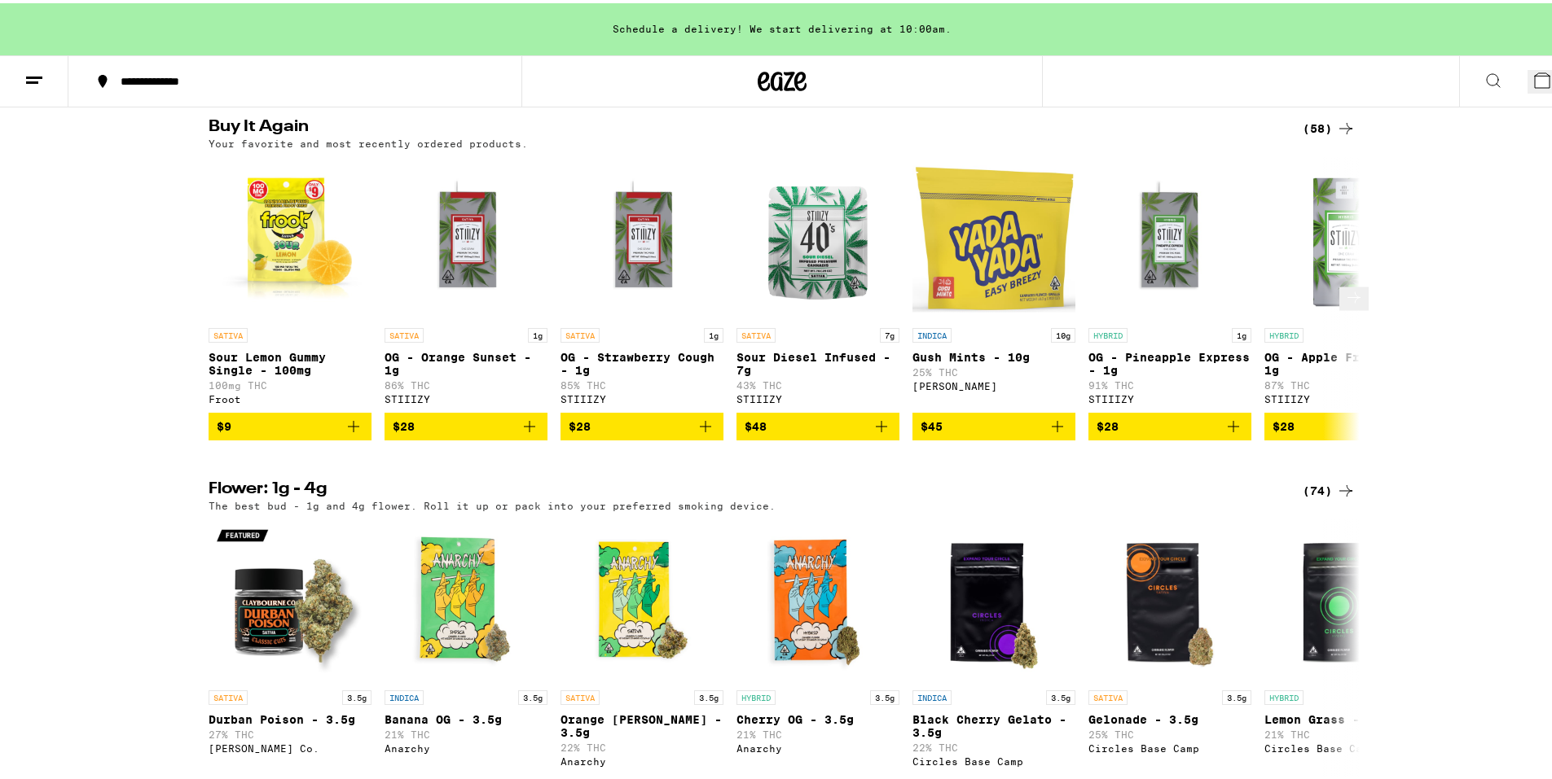
click at [1346, 284] on icon at bounding box center [1354, 294] width 20 height 20
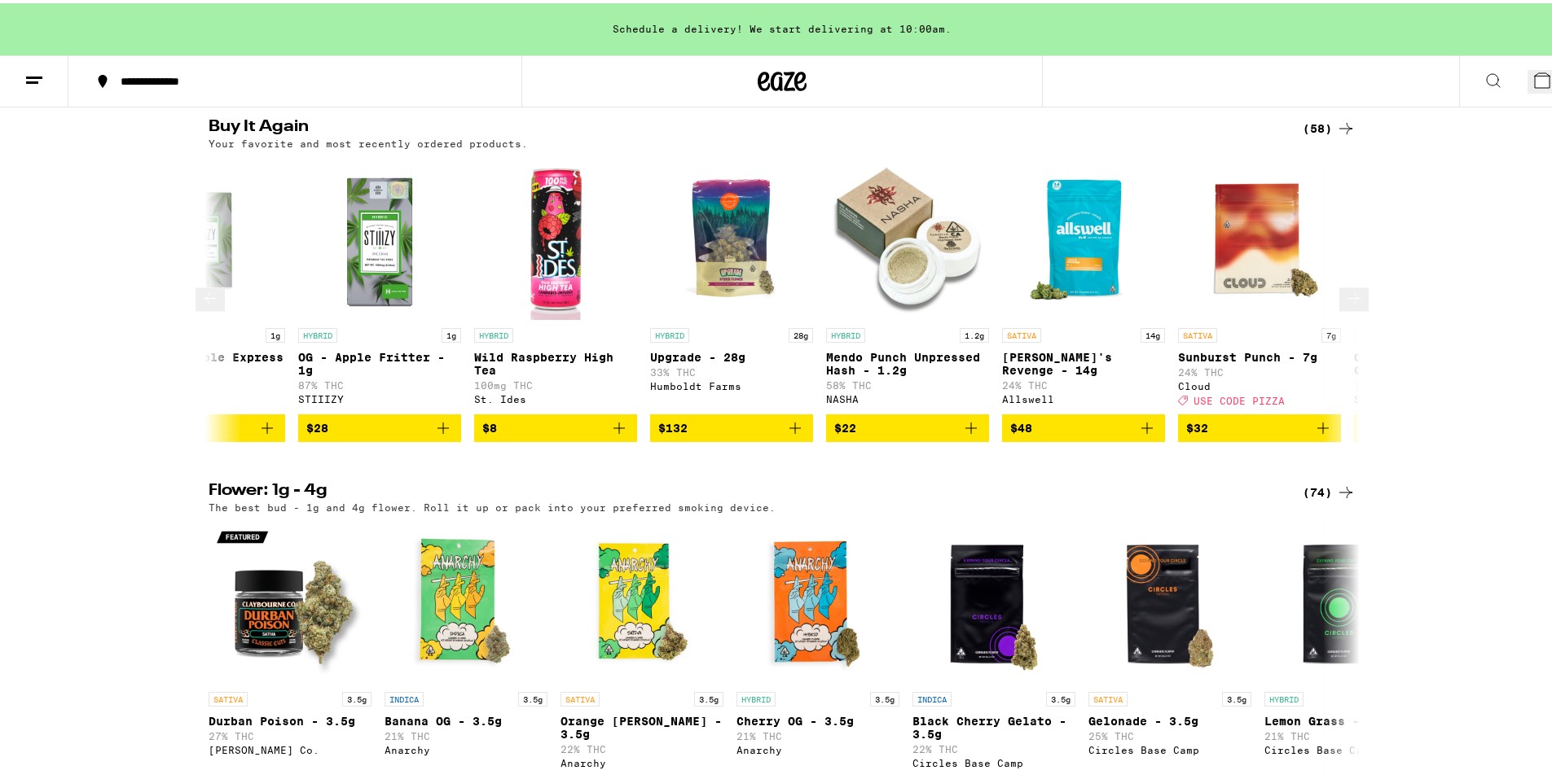
scroll to position [0, 969]
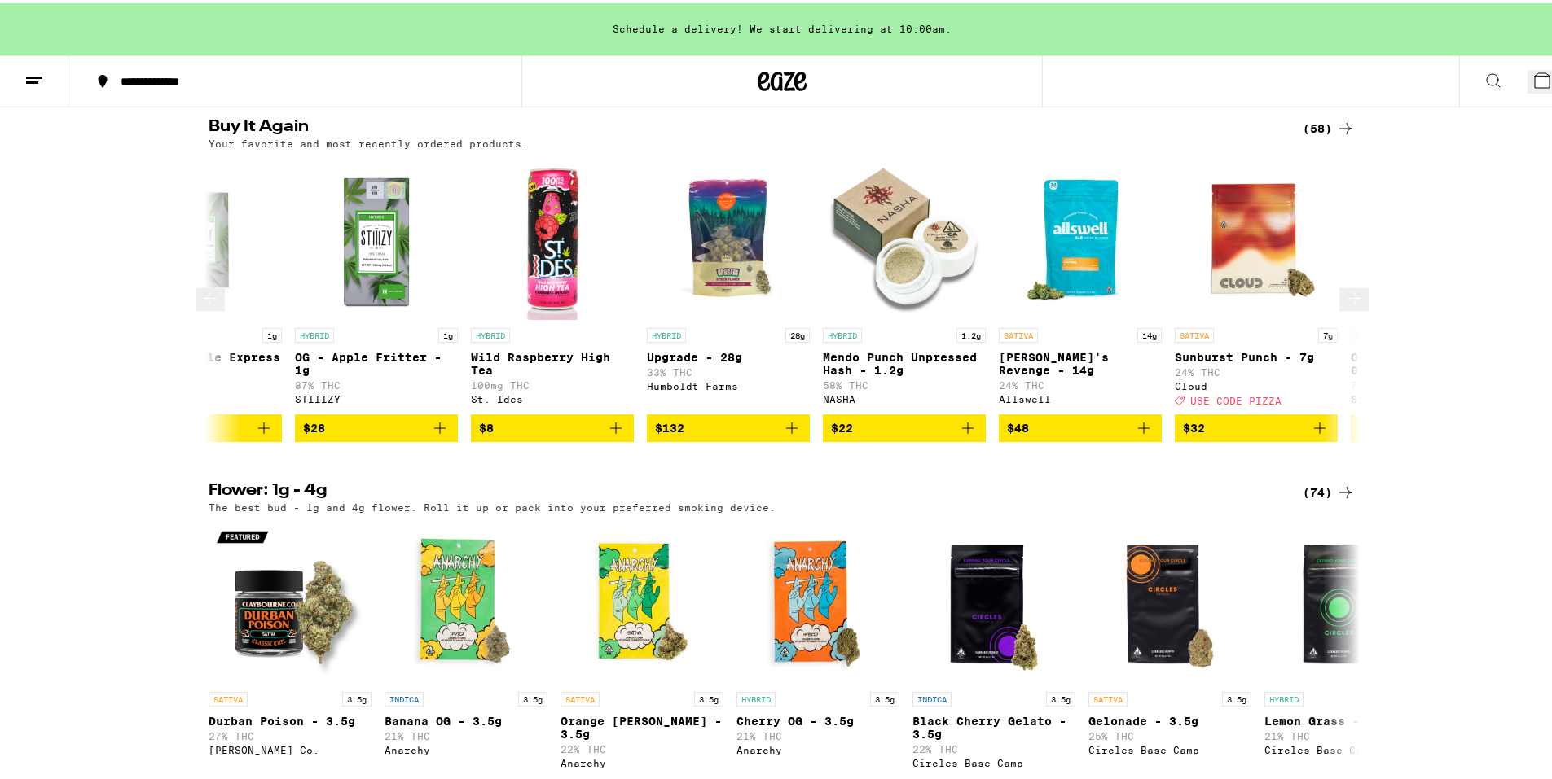
click at [438, 415] on icon "Add to bag" at bounding box center [440, 425] width 20 height 20
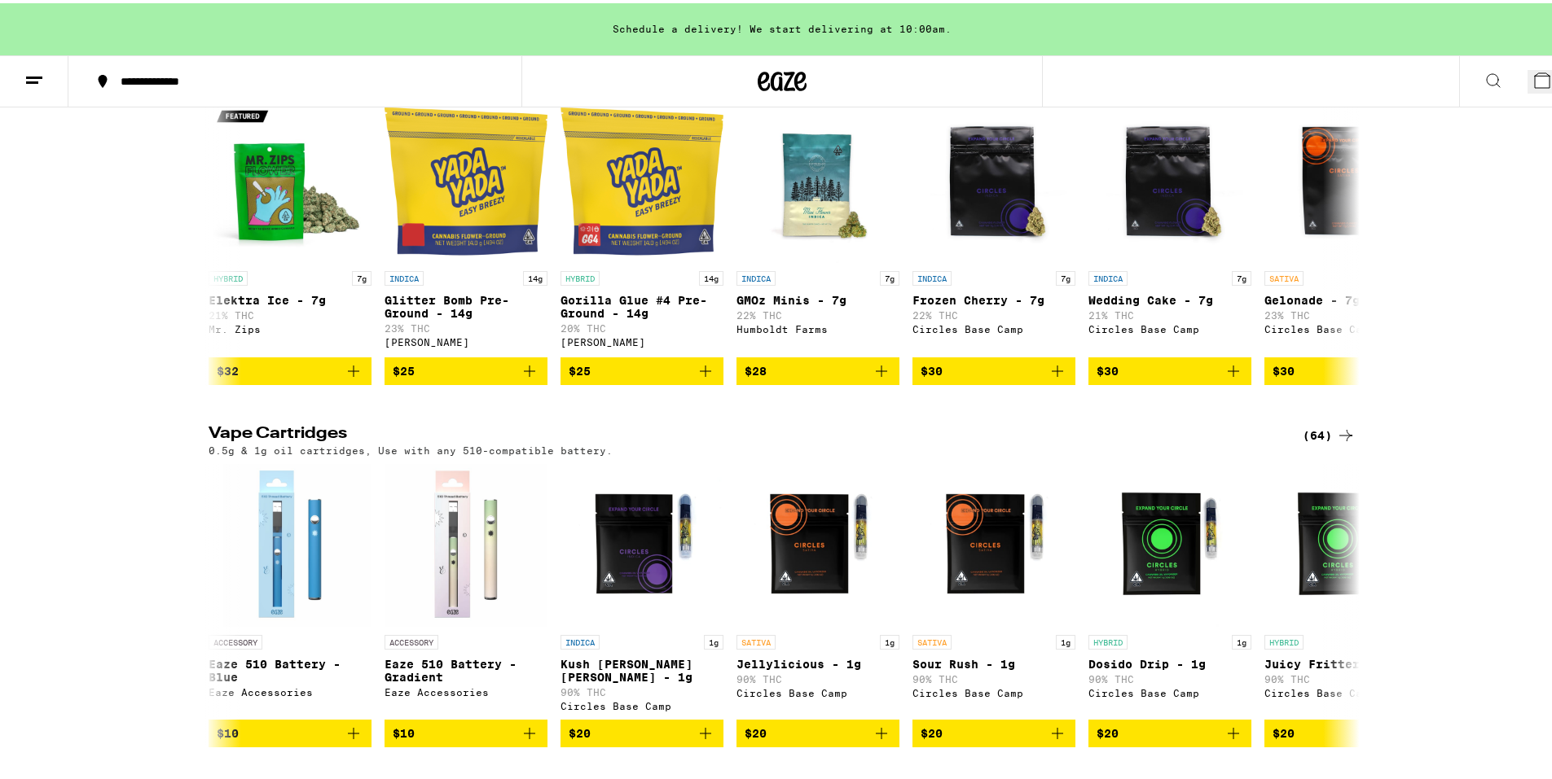
scroll to position [0, 0]
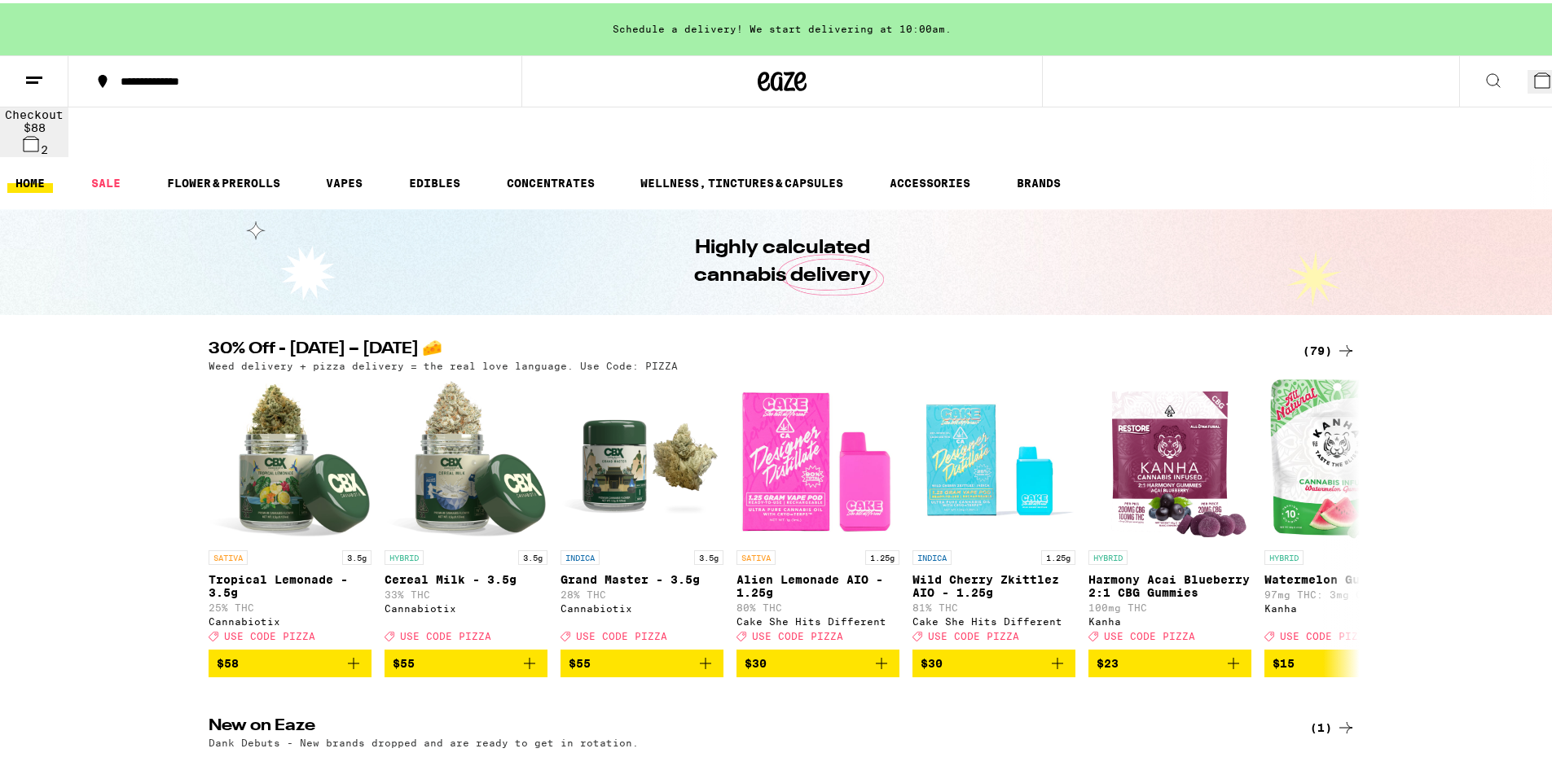
drag, startPoint x: 108, startPoint y: 466, endPoint x: 266, endPoint y: -25, distance: 515.7
click at [1532, 68] on icon at bounding box center [1542, 78] width 20 height 20
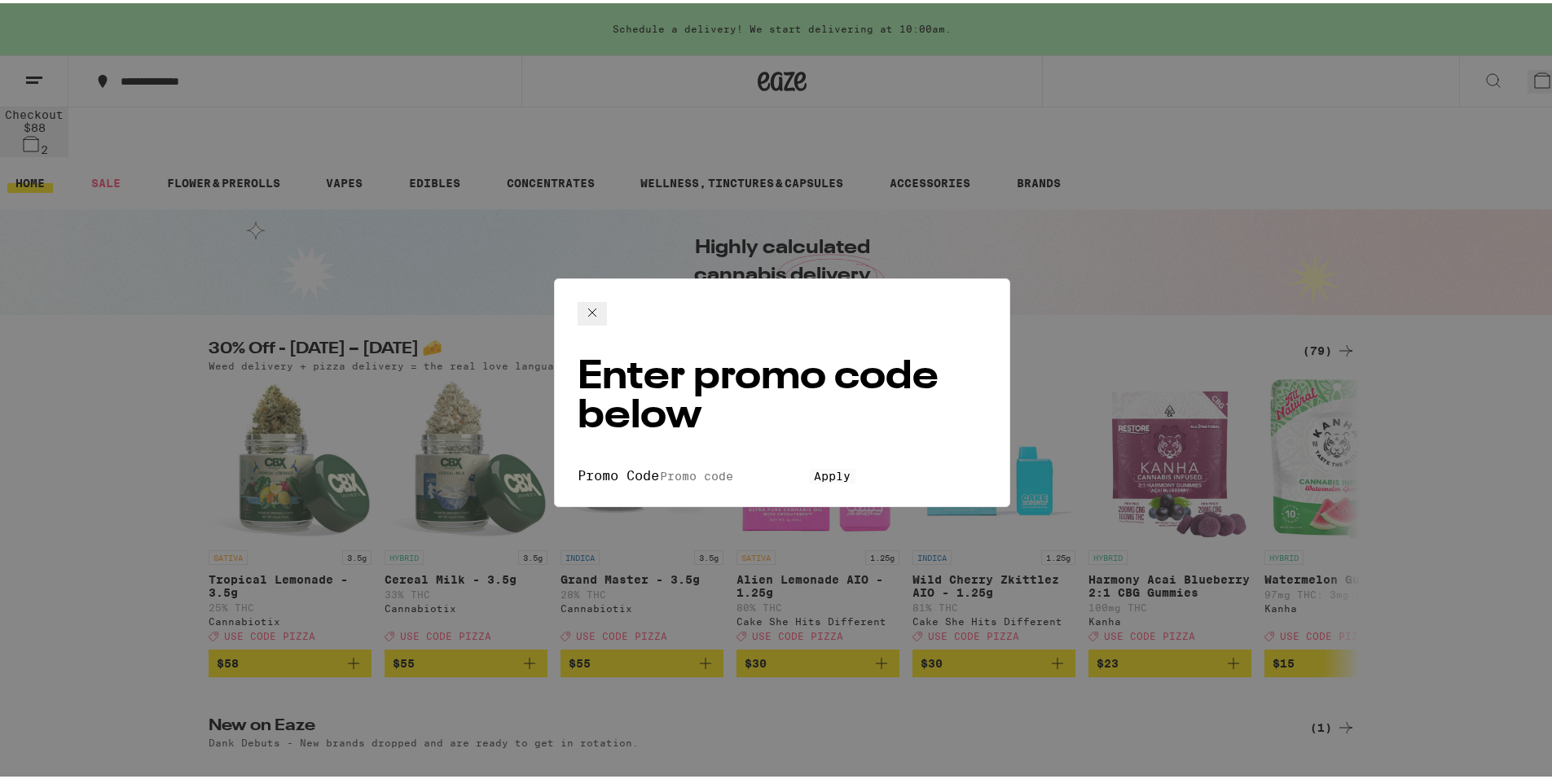
click at [659, 466] on input "Promo Code" at bounding box center [734, 473] width 150 height 15
type input "pizza"
click at [809, 466] on button "Apply" at bounding box center [832, 473] width 46 height 15
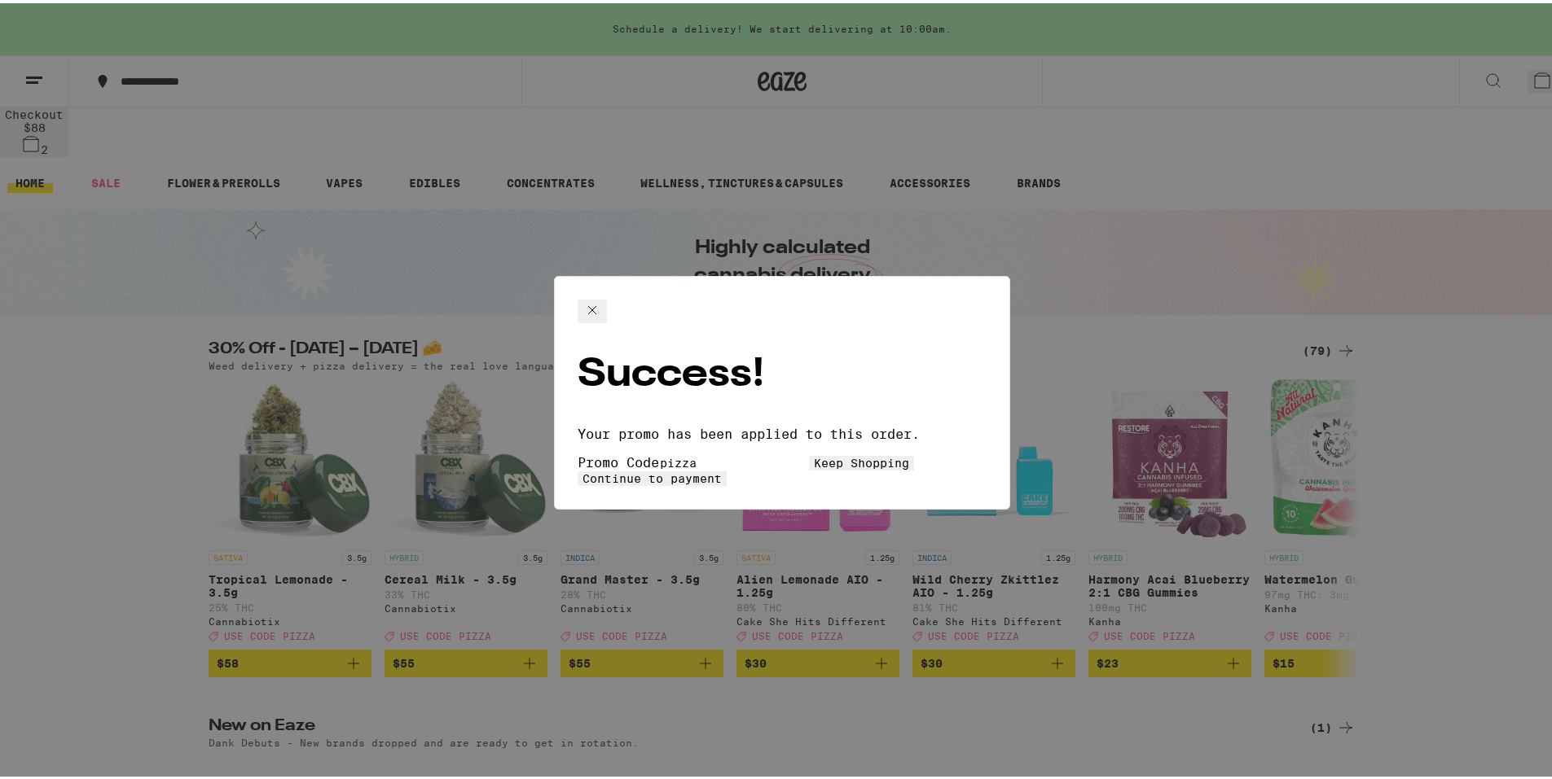
click at [814, 454] on span "Keep Shopping" at bounding box center [861, 460] width 95 height 13
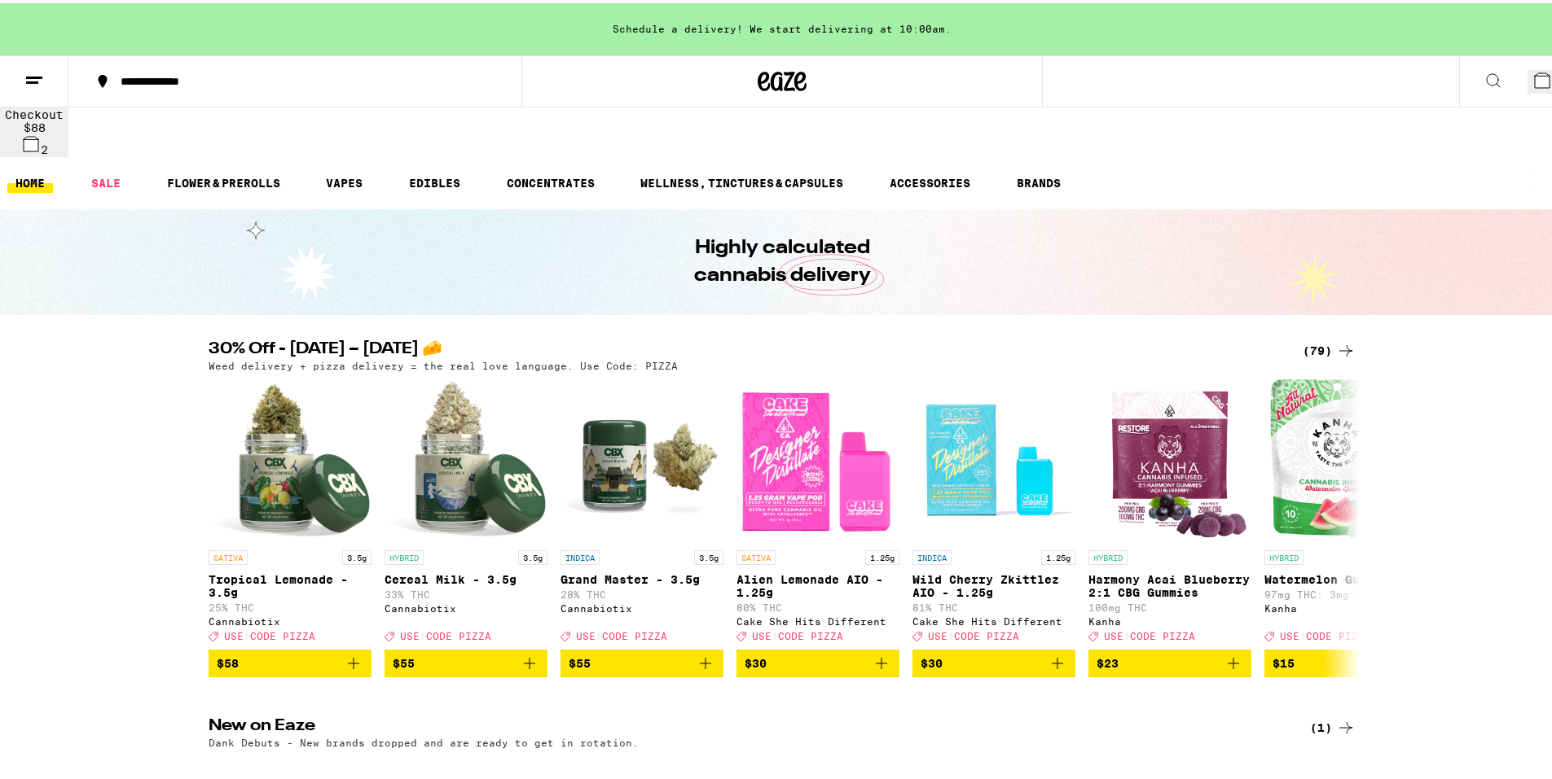
click at [1535, 84] on icon at bounding box center [1542, 77] width 15 height 15
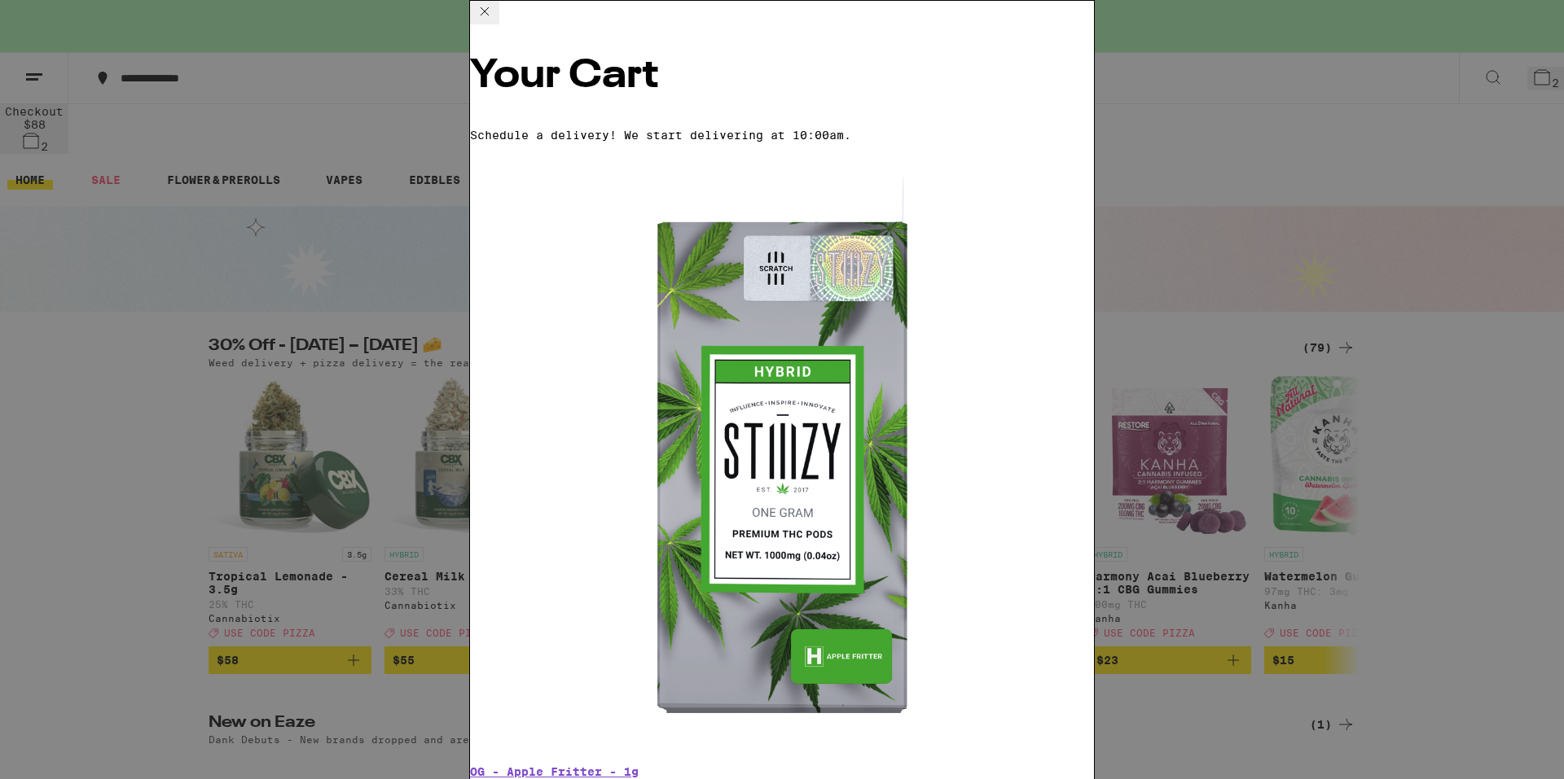
scroll to position [36, 0]
